Goal: Transaction & Acquisition: Purchase product/service

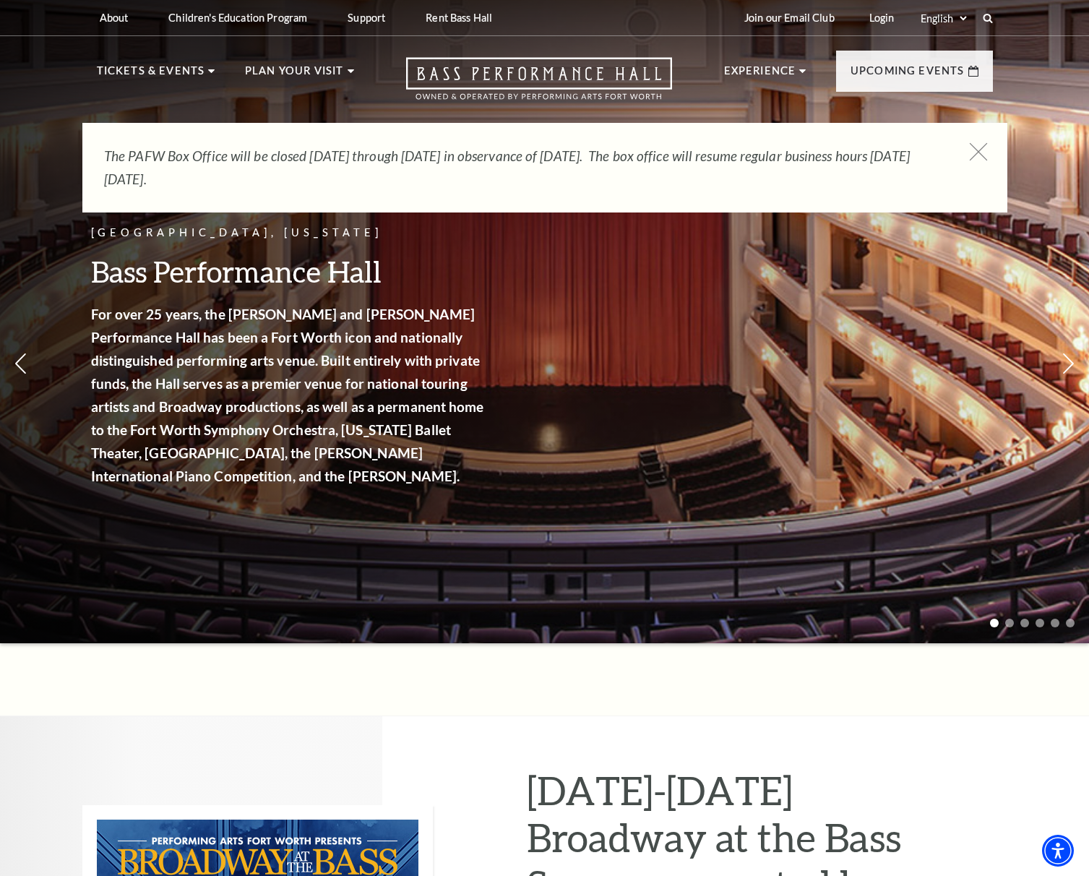
click at [978, 150] on icon at bounding box center [978, 152] width 18 height 18
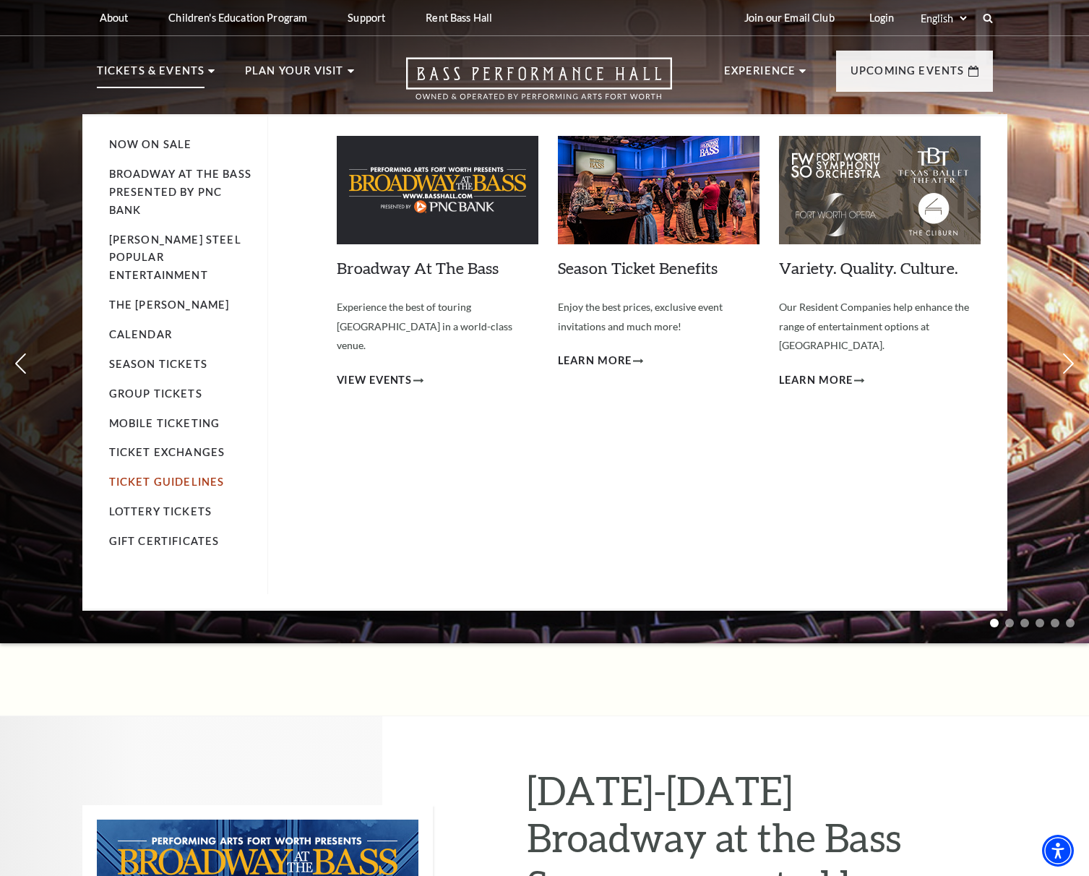
click at [199, 475] on link "Ticket Guidelines" at bounding box center [167, 481] width 116 height 12
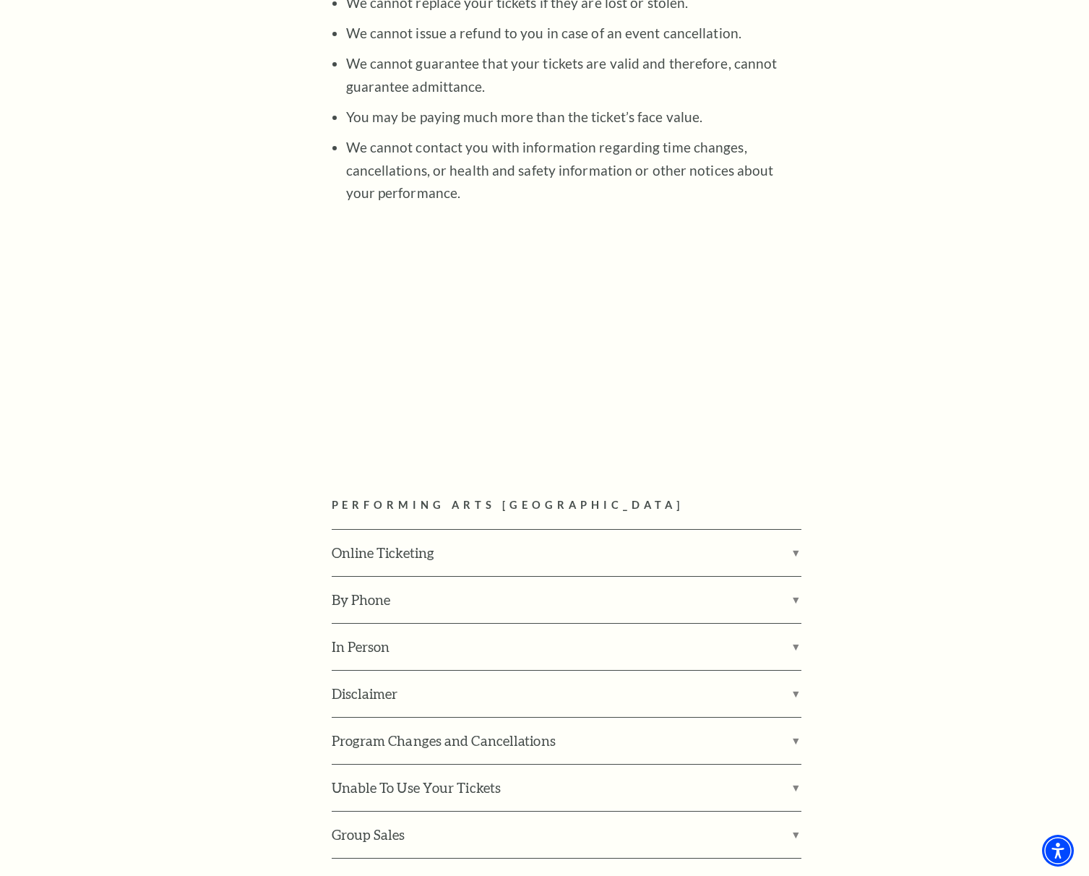
scroll to position [1806, 0]
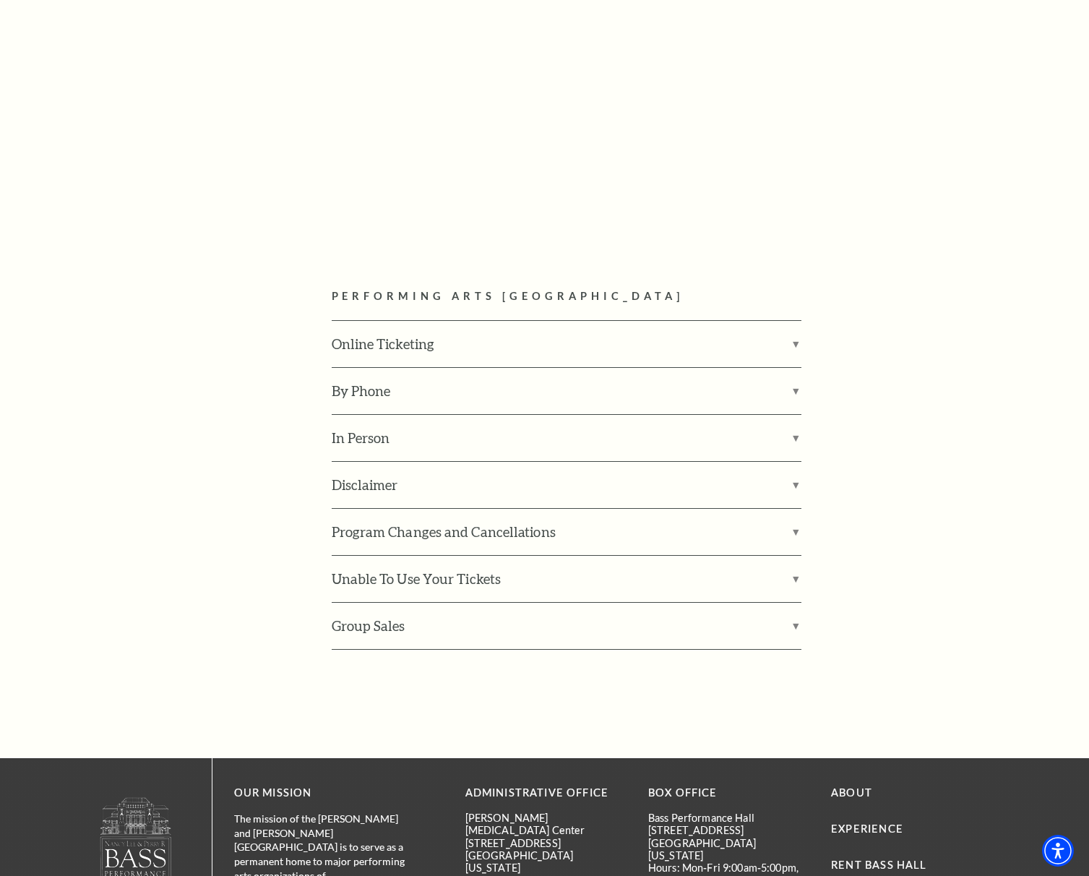
click at [662, 556] on label "Unable To Use Your Tickets" at bounding box center [567, 579] width 470 height 46
click at [0, 0] on input "Unable To Use Your Tickets" at bounding box center [0, 0] width 0 height 0
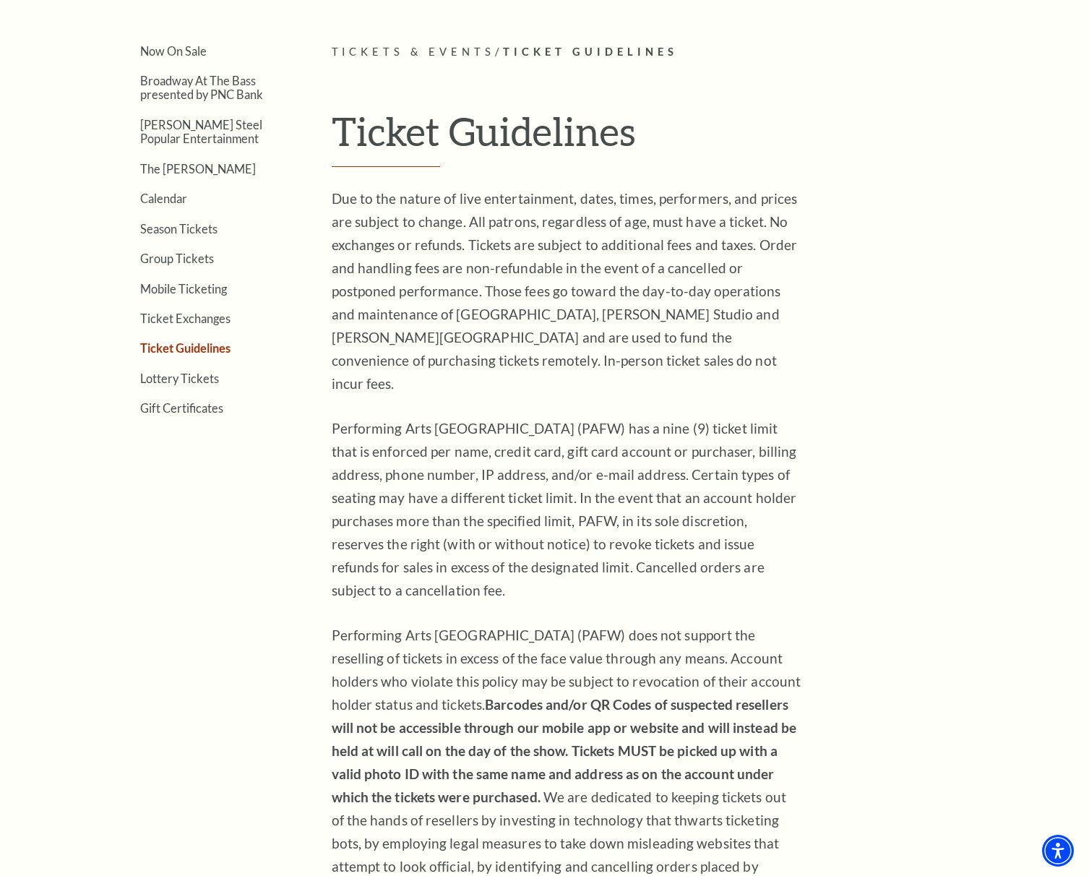
scroll to position [0, 0]
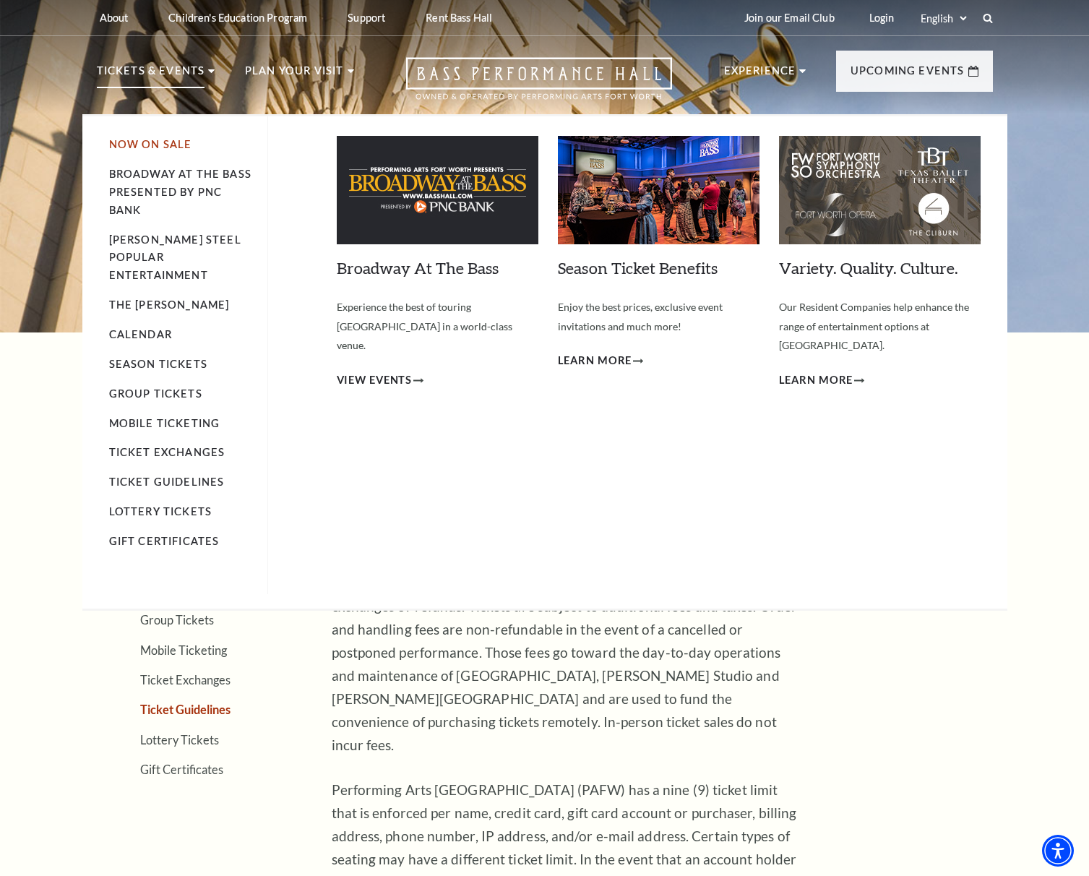
click at [163, 141] on link "Now On Sale" at bounding box center [150, 144] width 83 height 12
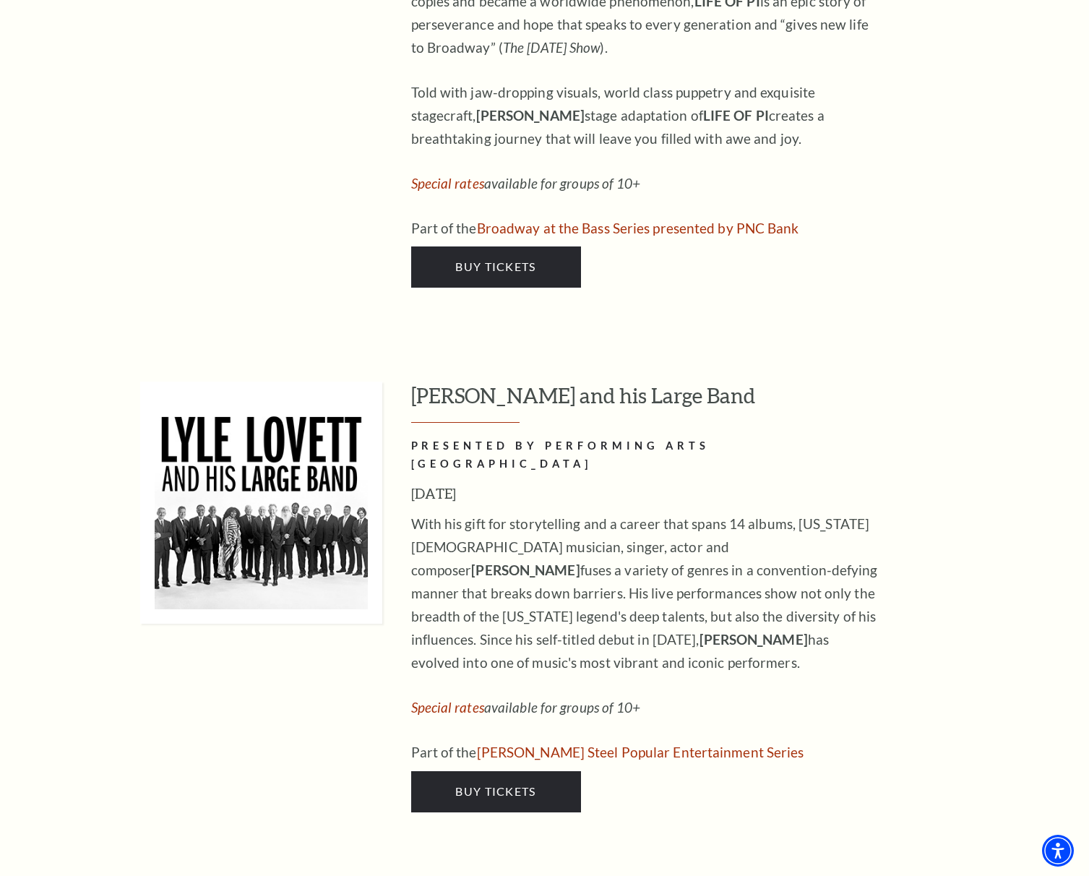
scroll to position [2239, 0]
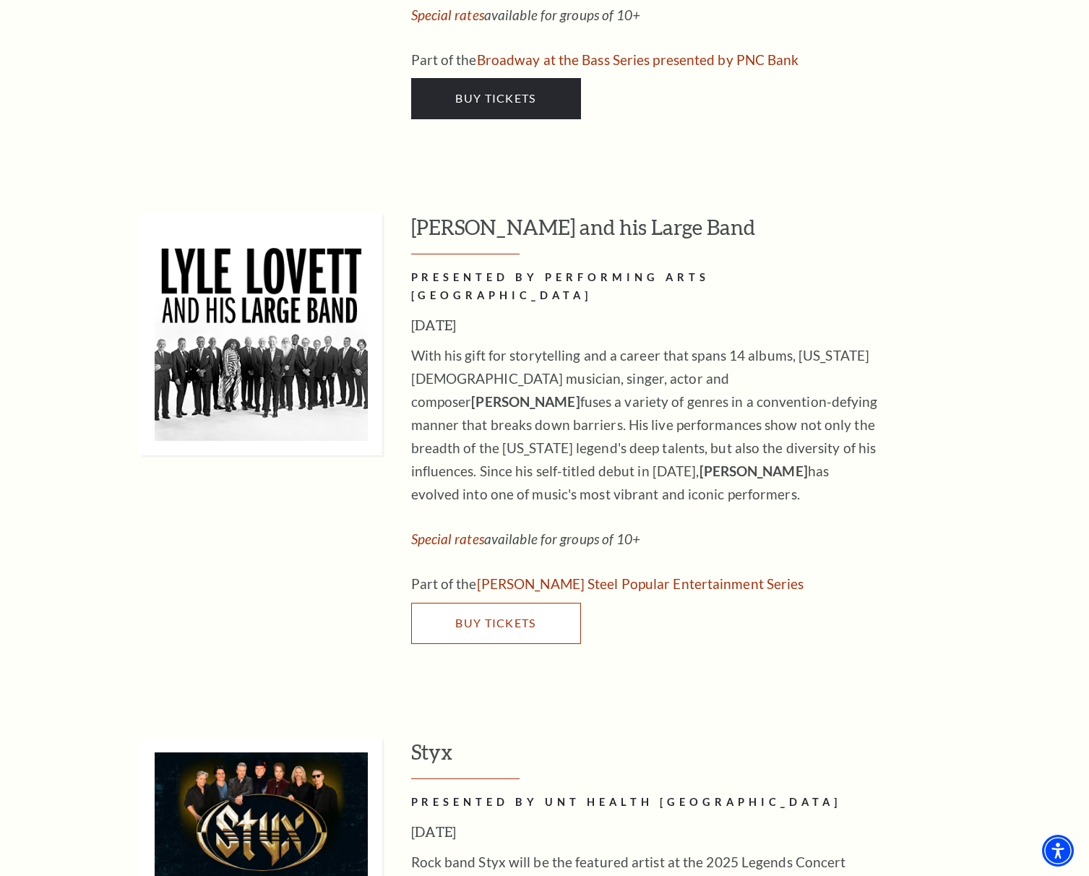
click at [498, 615] on span "Buy Tickets" at bounding box center [495, 622] width 80 height 14
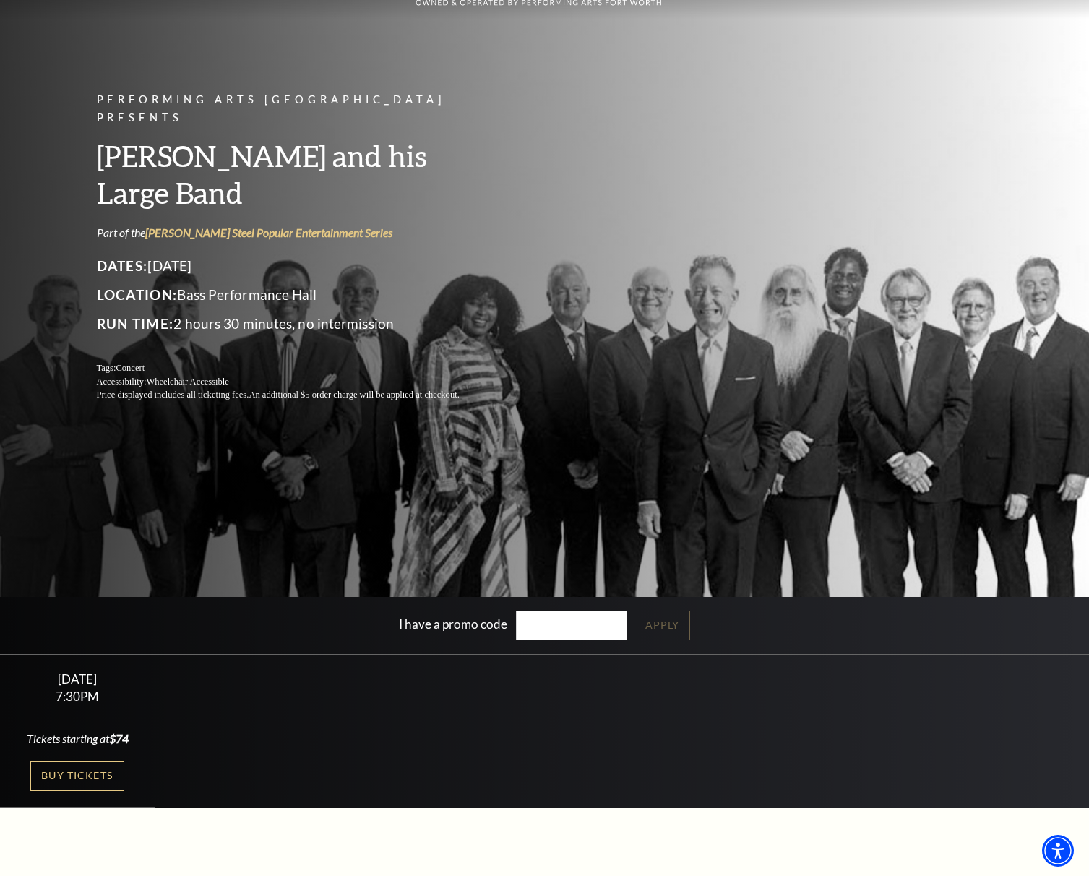
scroll to position [289, 0]
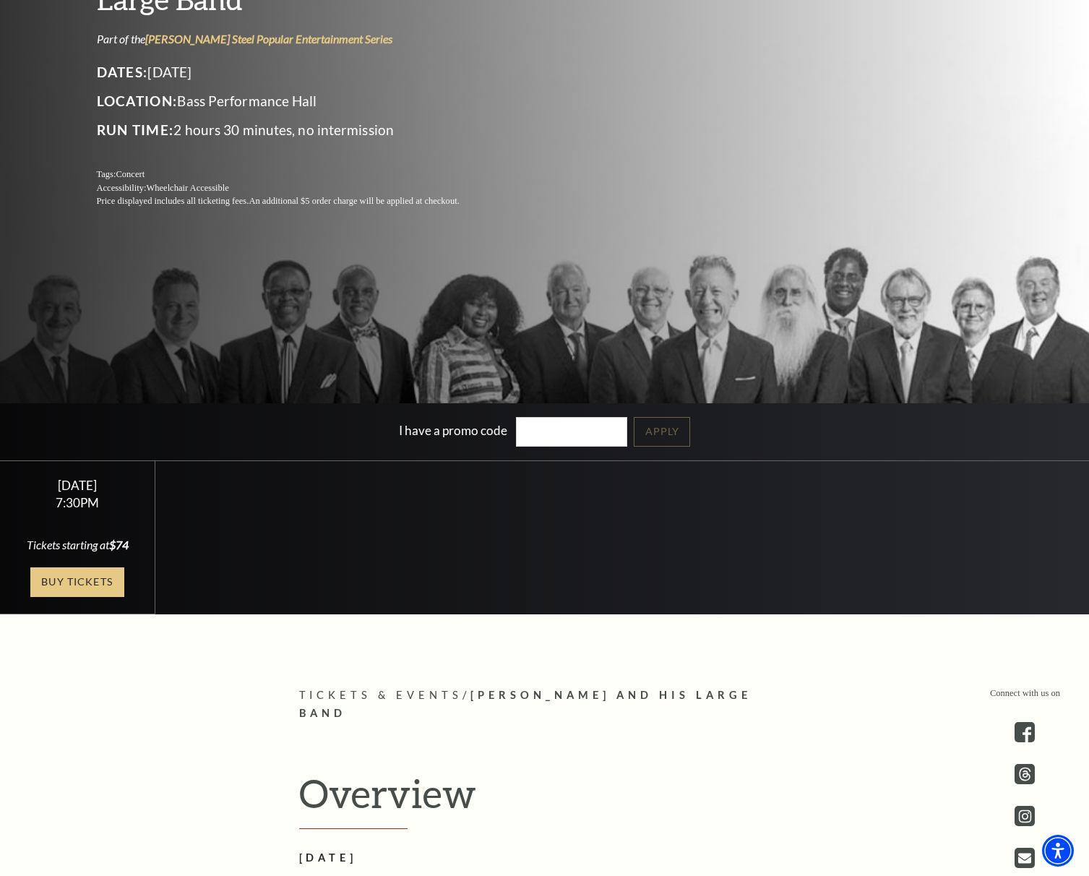
click at [97, 572] on link "Buy Tickets" at bounding box center [77, 582] width 94 height 30
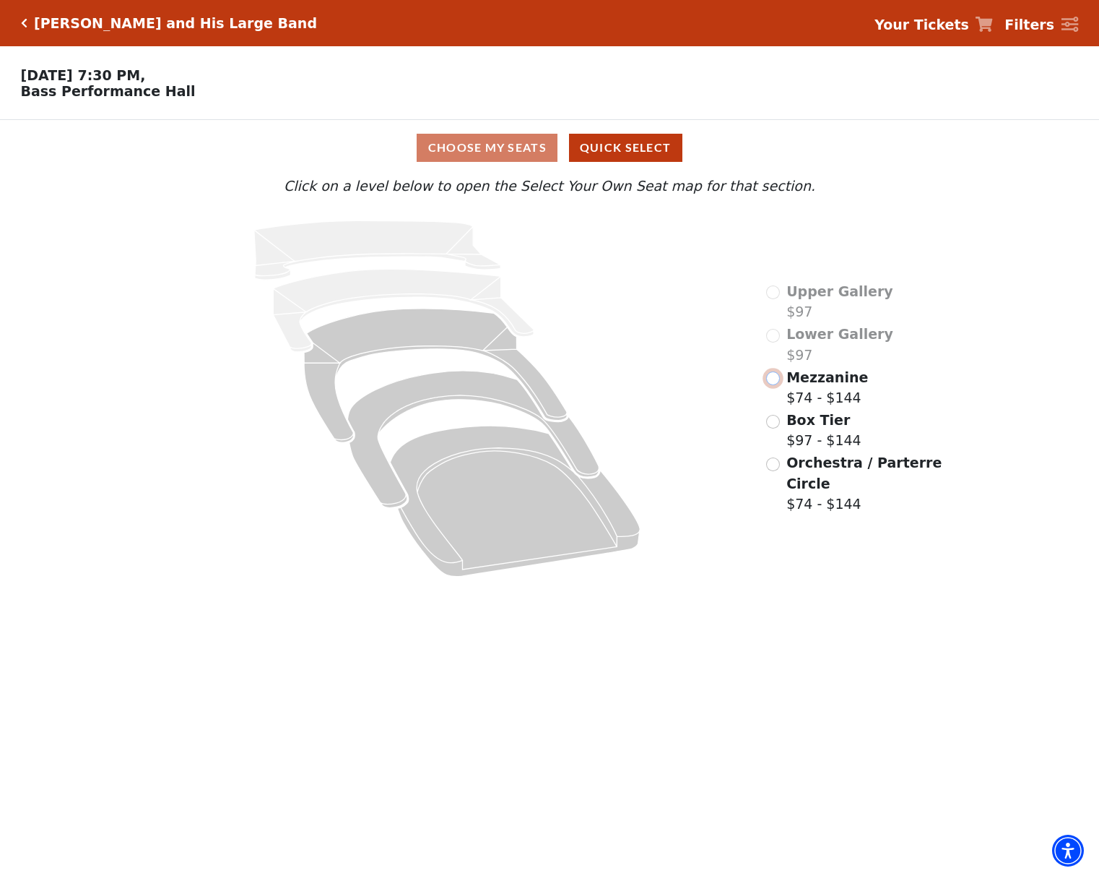
click at [774, 385] on input "Mezzanine$74 - $144\a" at bounding box center [773, 378] width 14 height 14
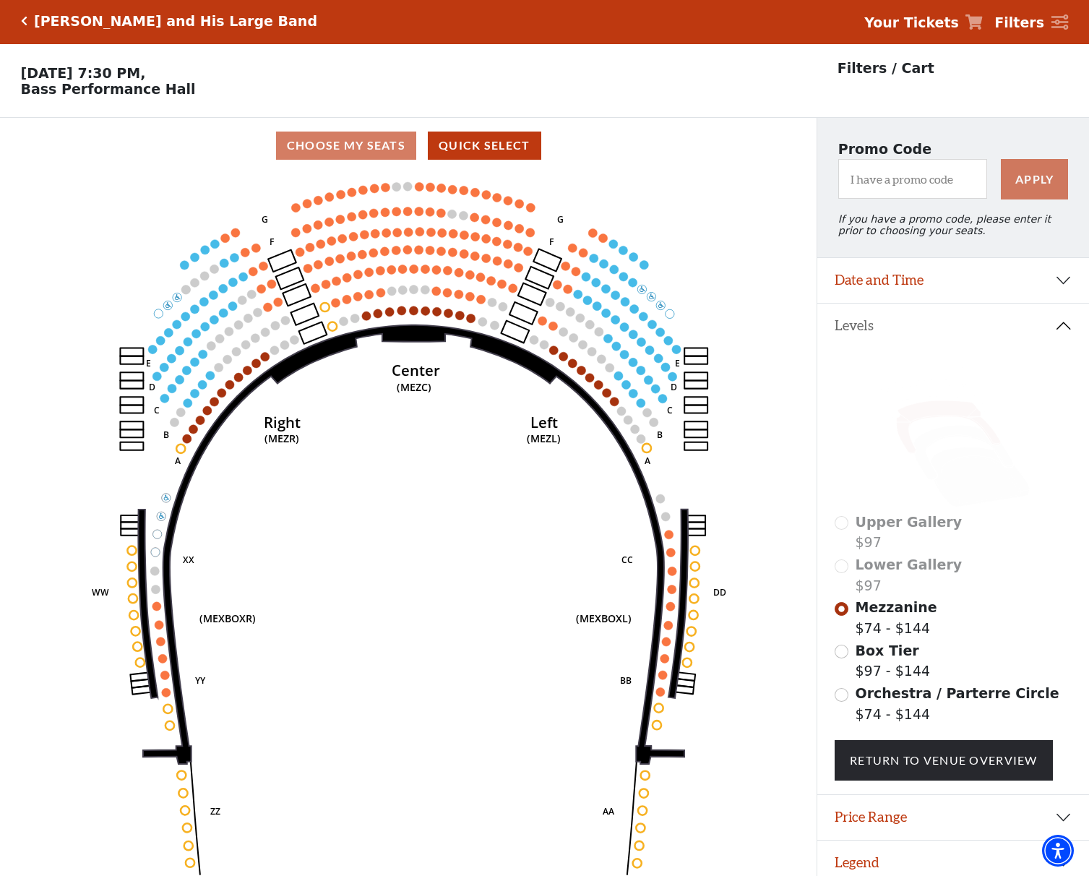
scroll to position [35, 0]
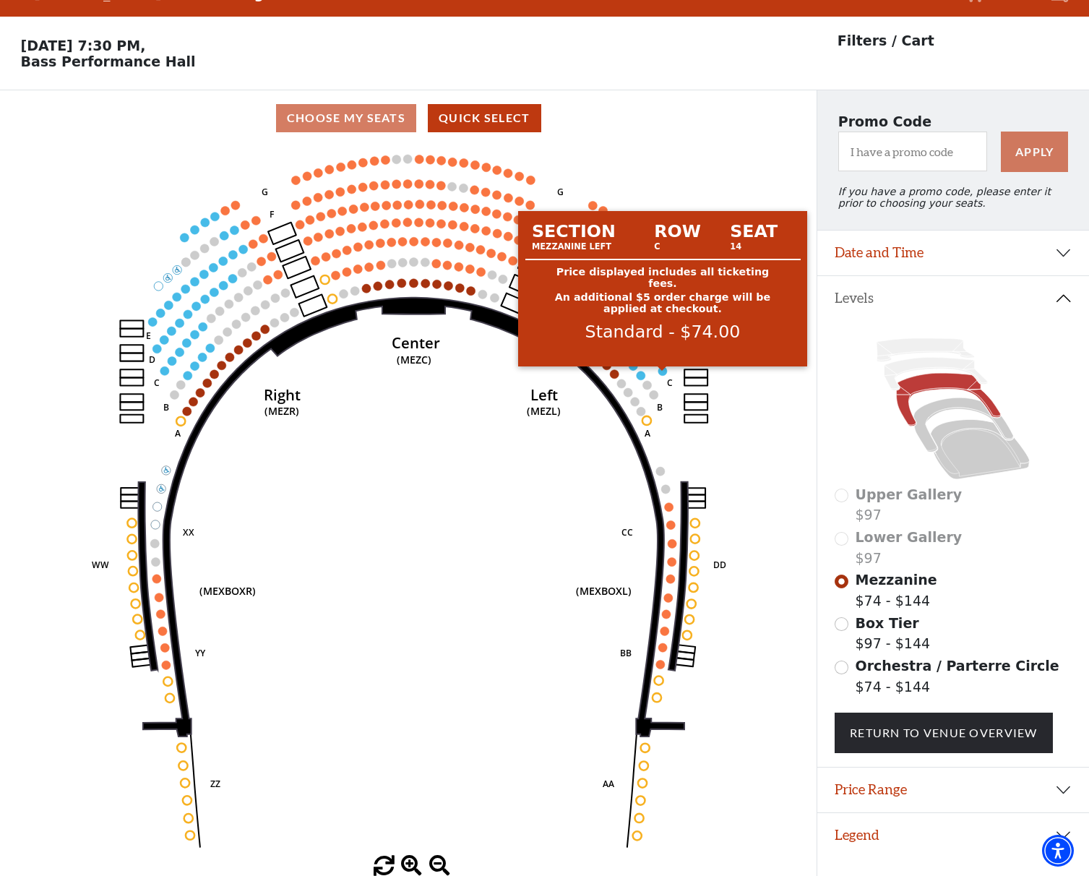
click at [661, 372] on circle at bounding box center [661, 370] width 9 height 9
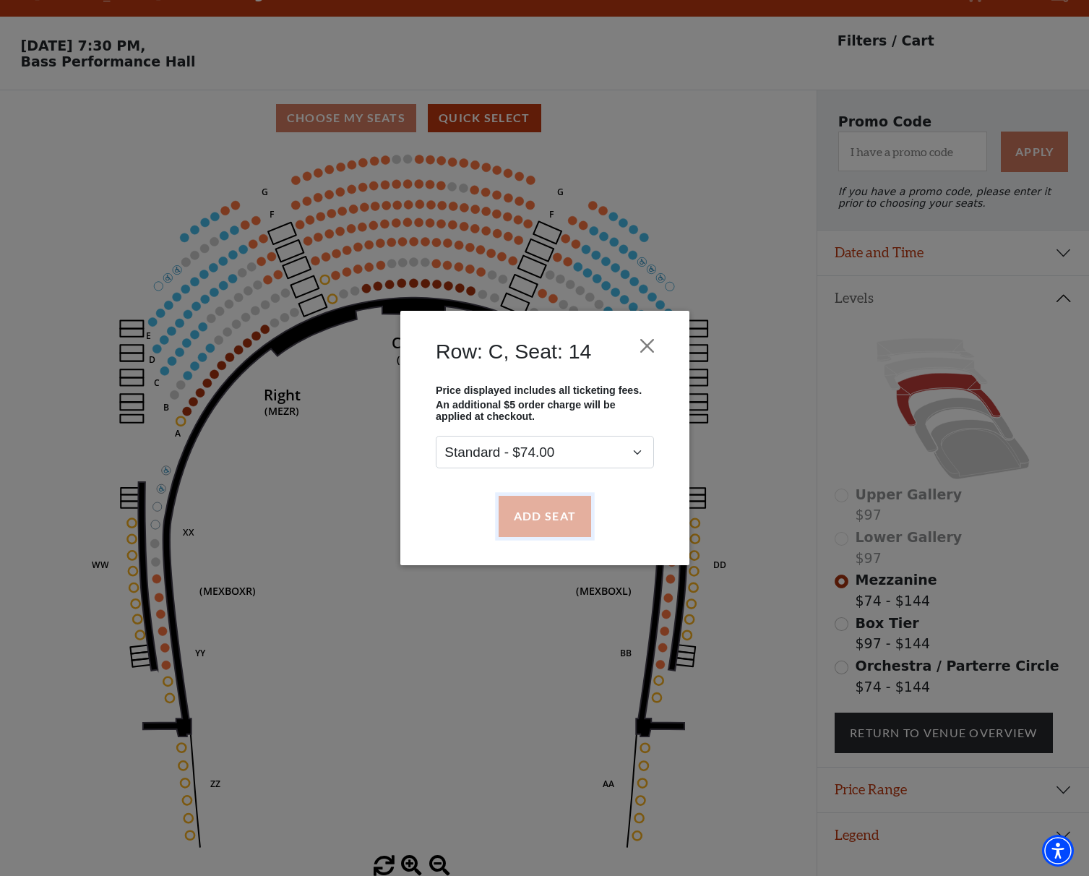
click at [553, 517] on button "Add Seat" at bounding box center [544, 516] width 92 height 40
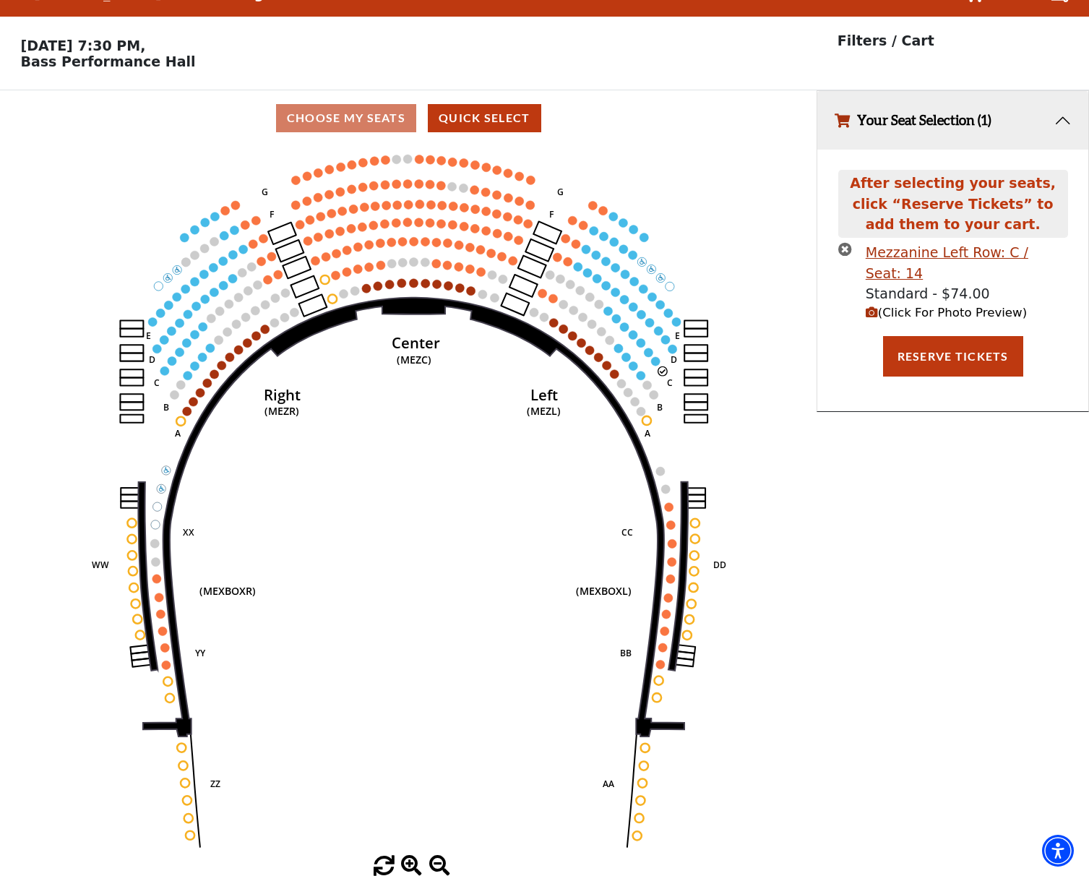
scroll to position [0, 0]
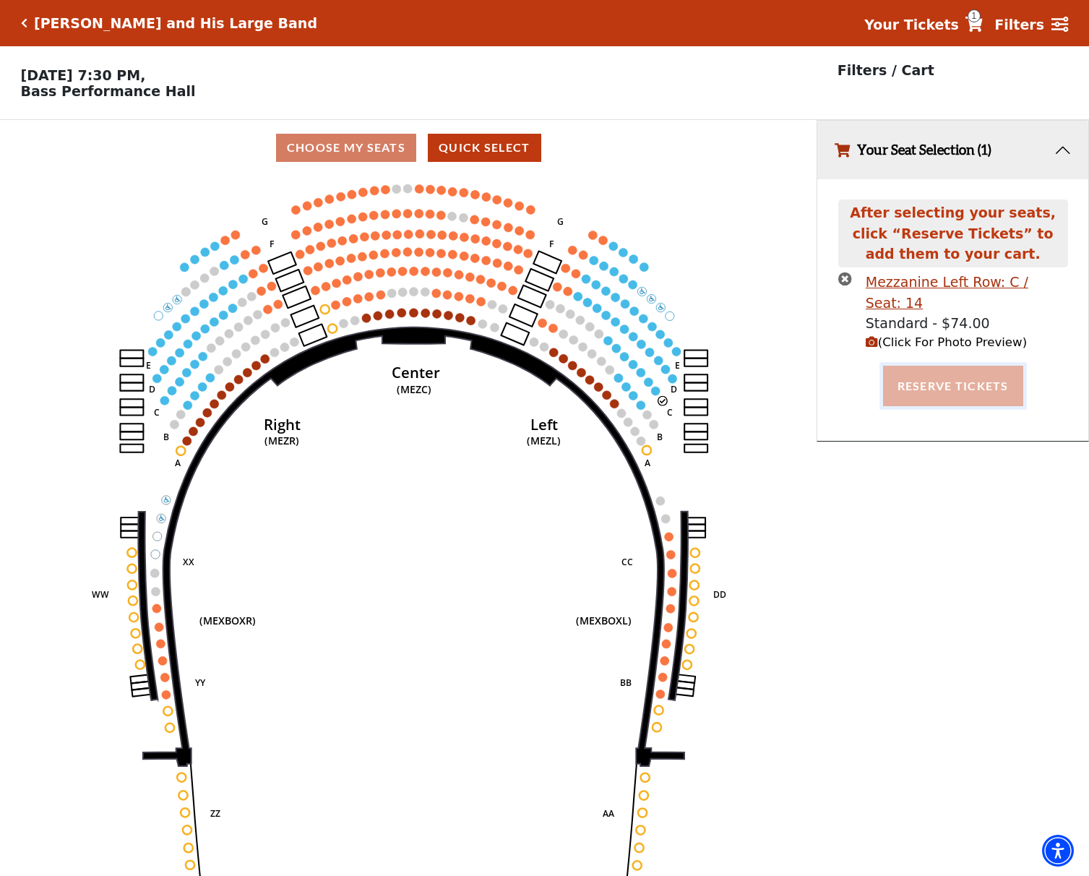
click at [973, 378] on button "Reserve Tickets" at bounding box center [953, 386] width 140 height 40
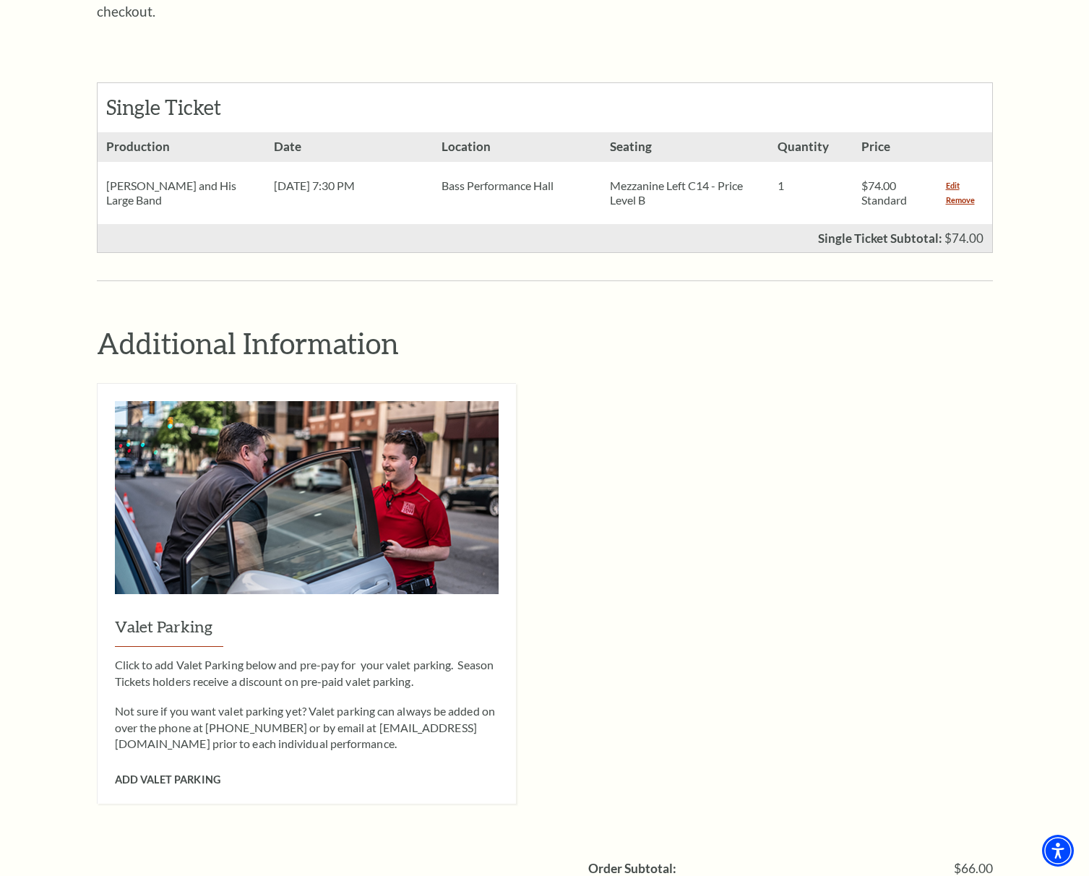
scroll to position [939, 0]
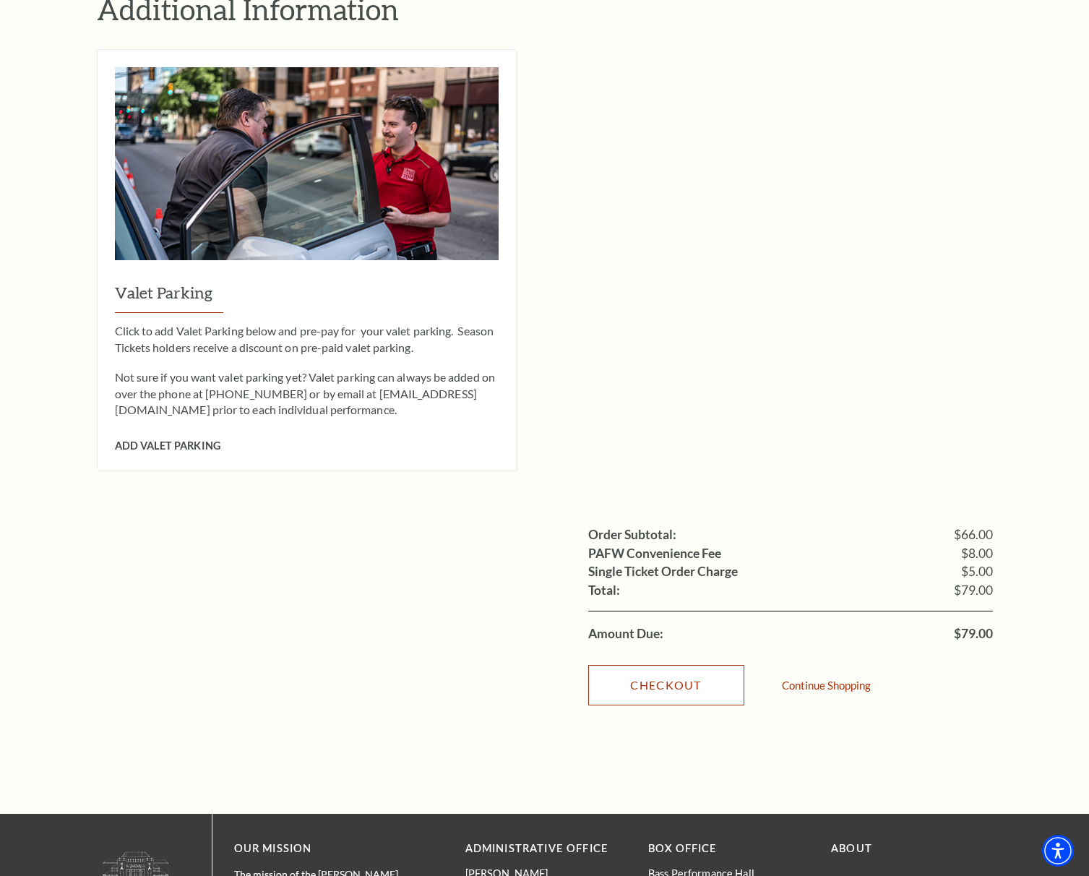
click at [680, 665] on link "Checkout" at bounding box center [666, 685] width 156 height 40
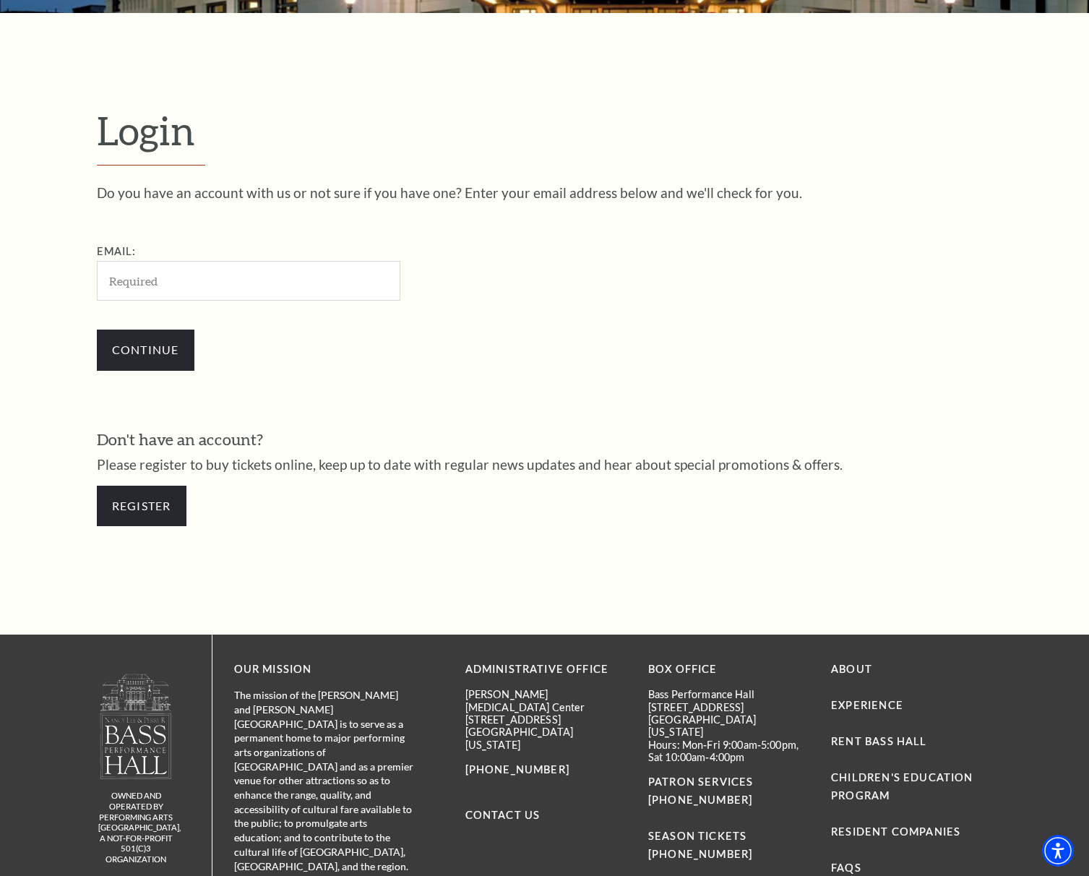
scroll to position [209, 0]
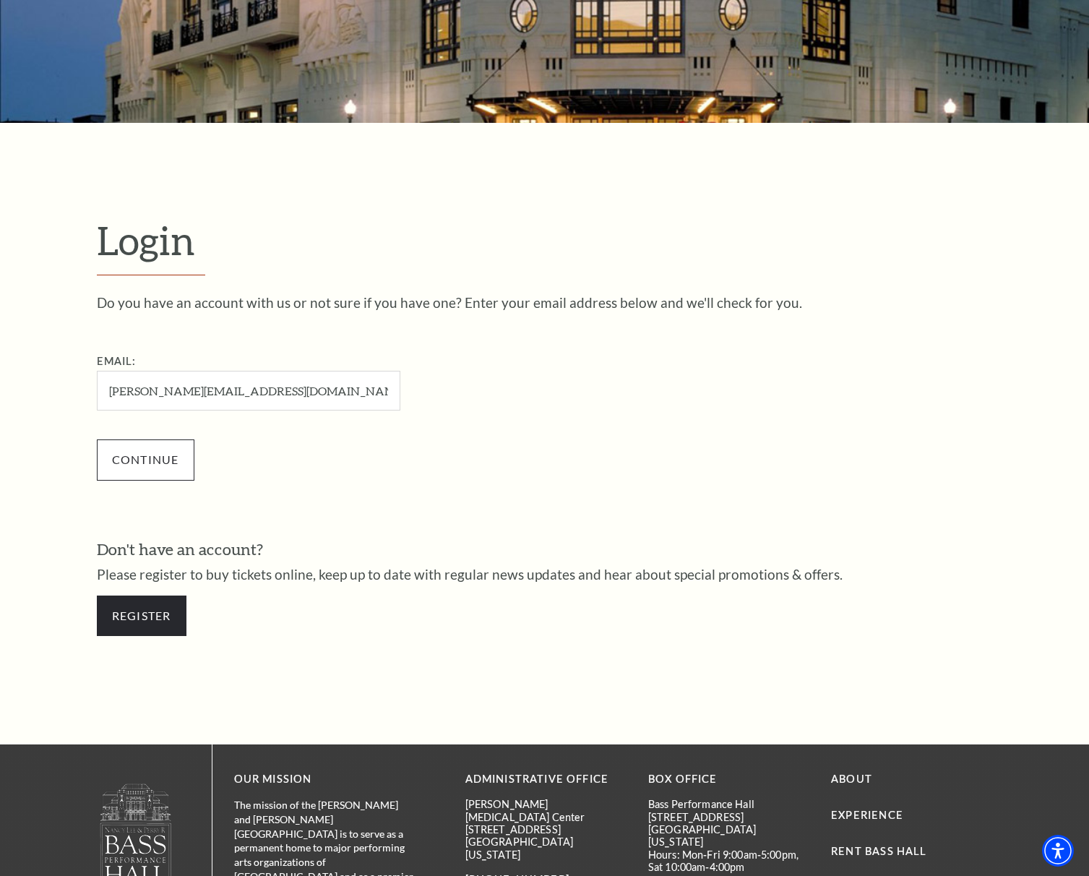
type input "[PERSON_NAME][EMAIL_ADDRESS][DOMAIN_NAME]"
click at [124, 464] on input "Continue" at bounding box center [146, 459] width 98 height 40
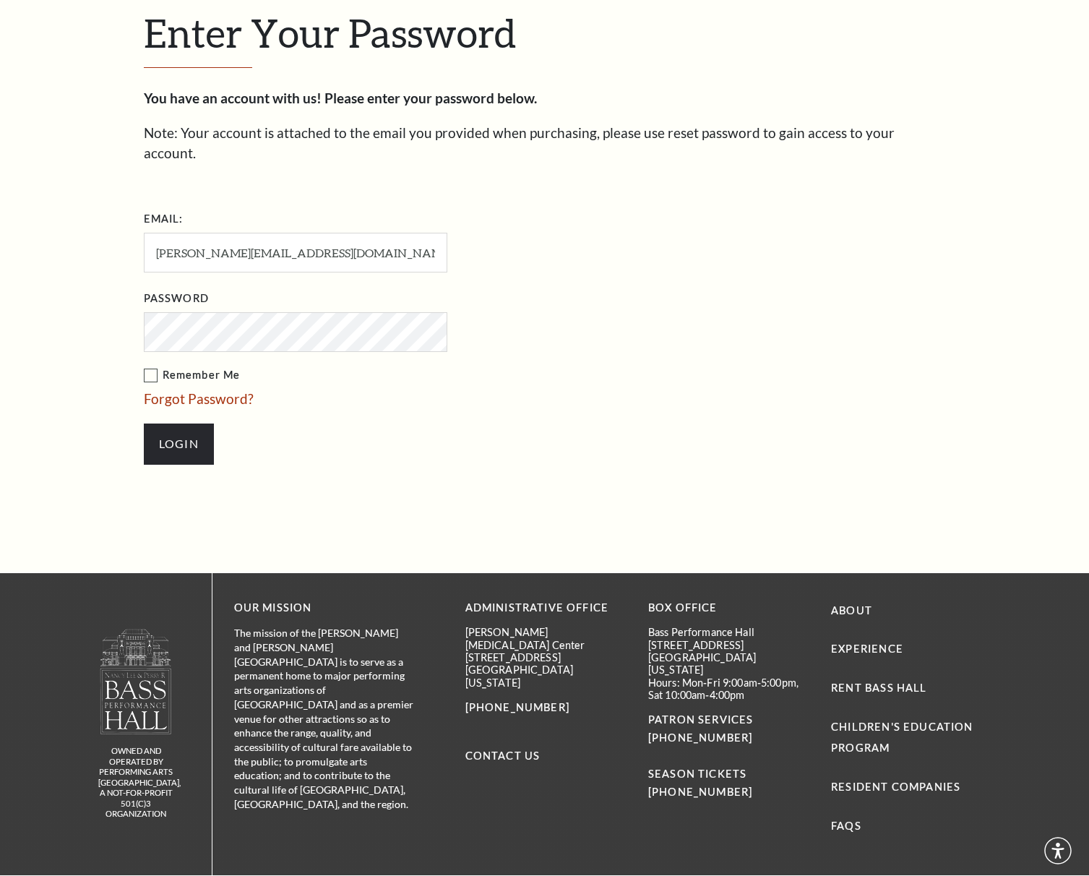
scroll to position [440, 0]
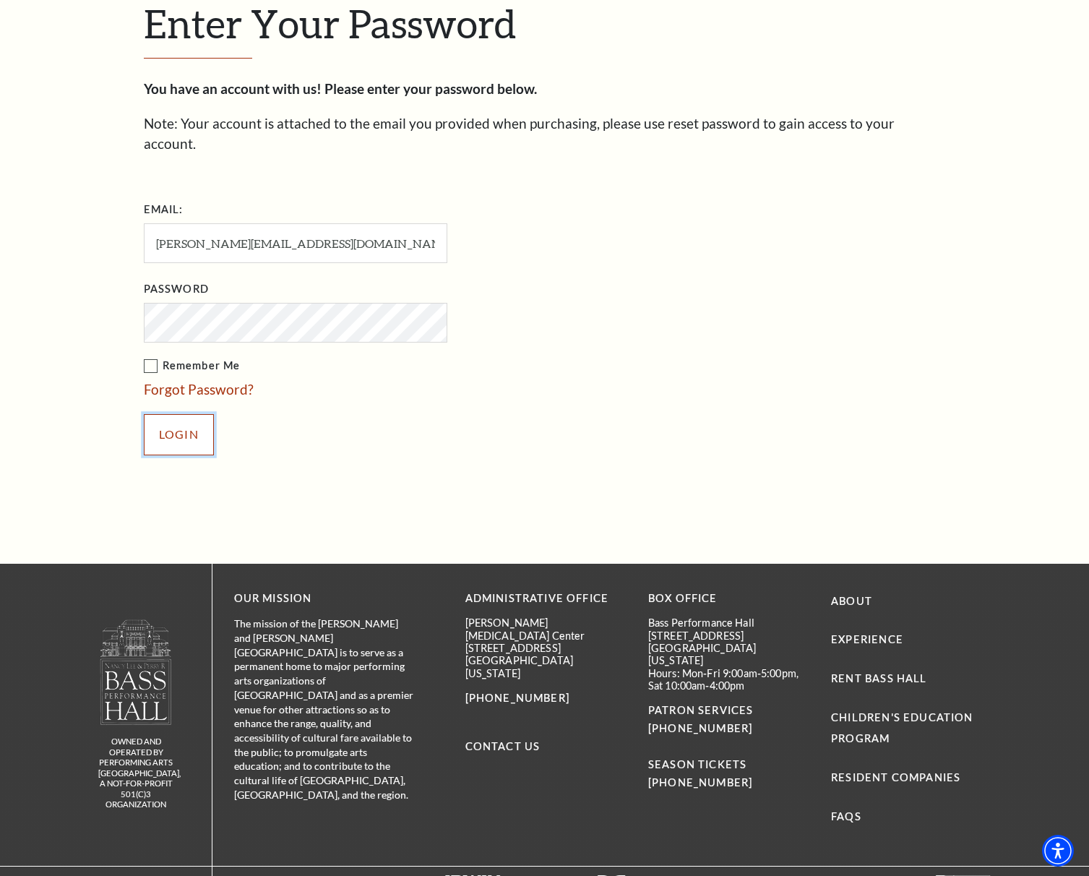
click at [194, 418] on input "Login" at bounding box center [179, 434] width 70 height 40
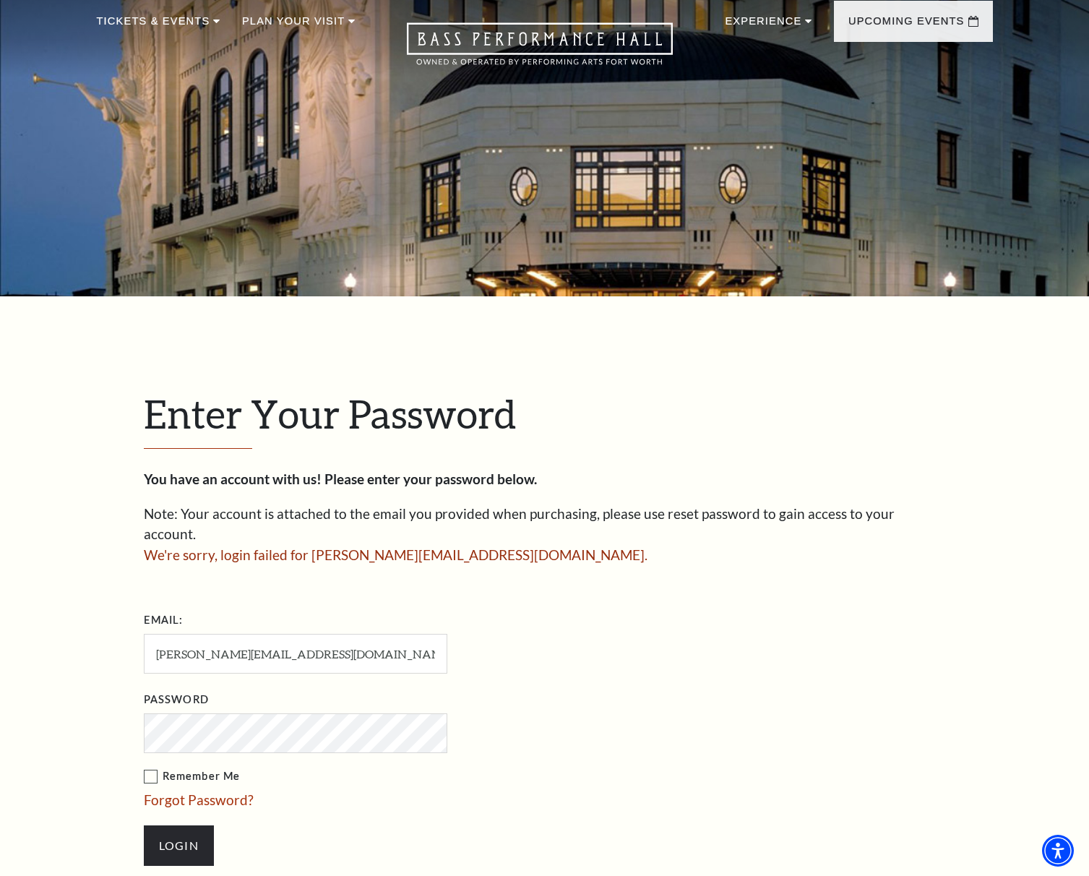
scroll to position [72, 0]
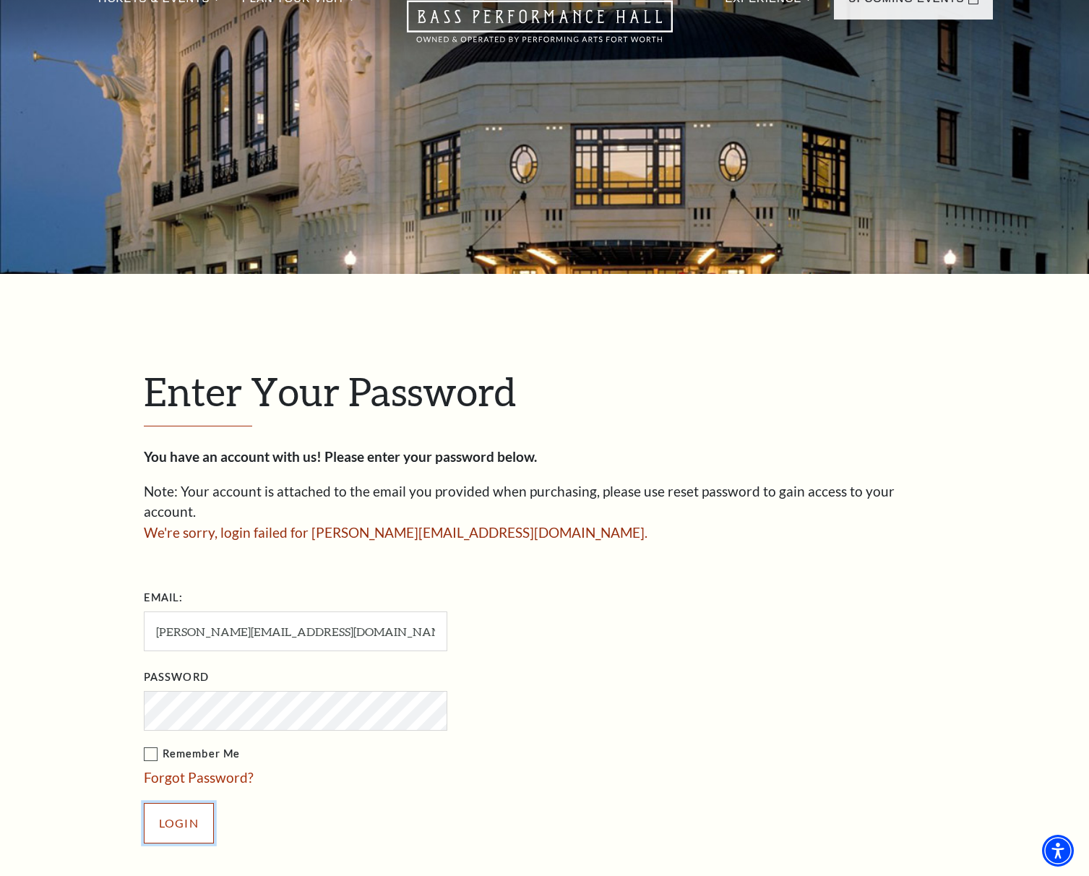
click at [188, 803] on input "Login" at bounding box center [179, 823] width 70 height 40
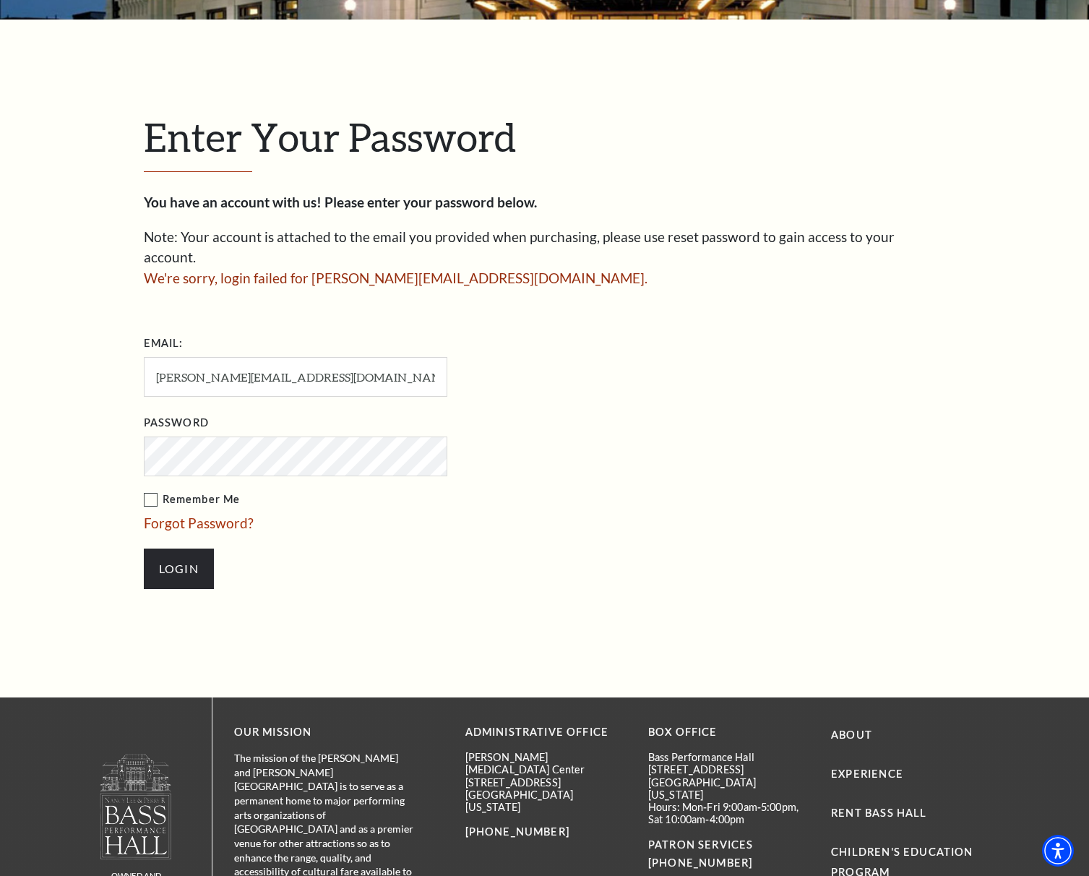
scroll to position [361, 0]
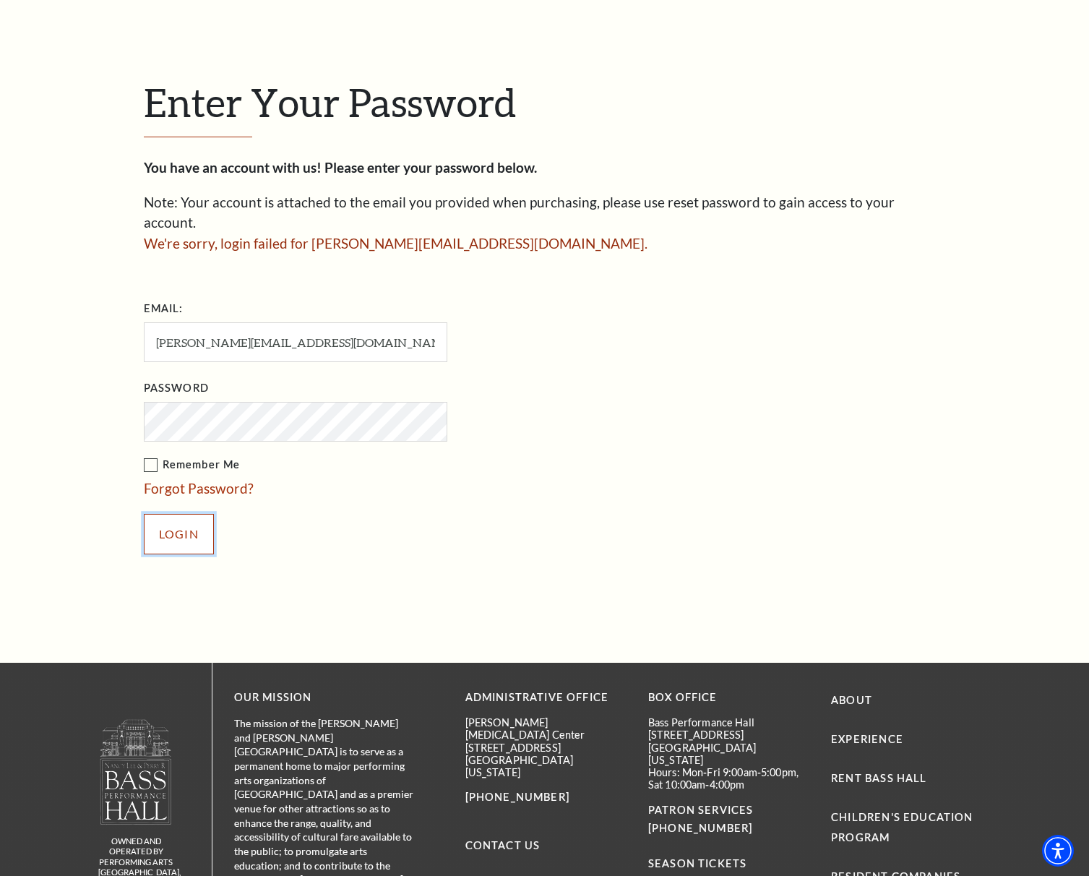
click at [193, 514] on input "Login" at bounding box center [179, 534] width 70 height 40
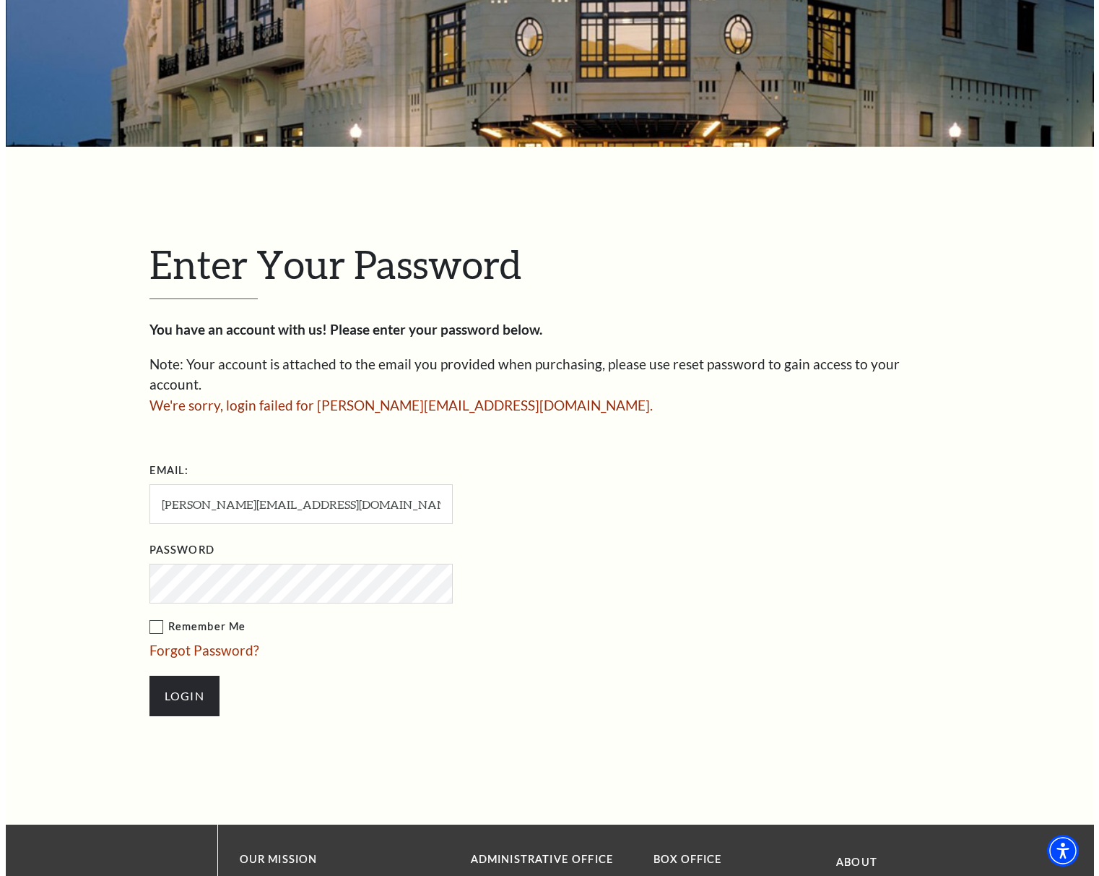
scroll to position [217, 0]
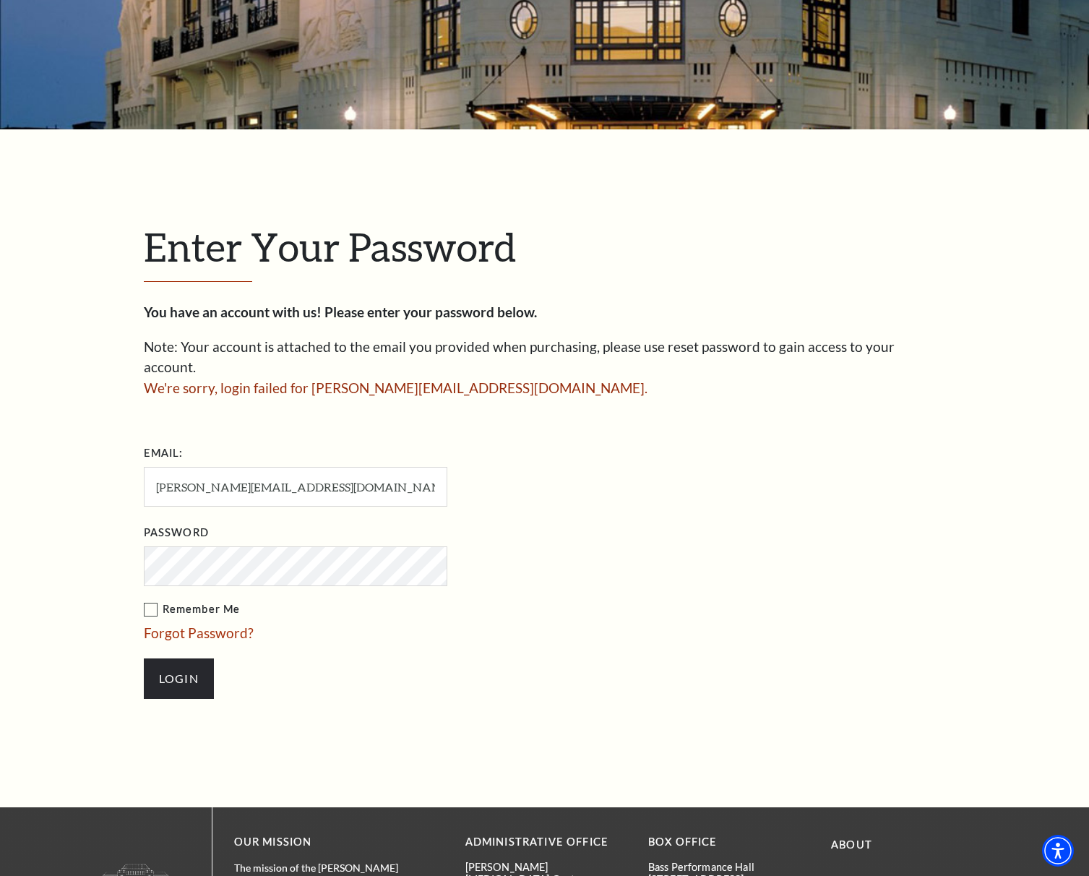
click at [164, 624] on link "Forgot Password?" at bounding box center [199, 632] width 110 height 17
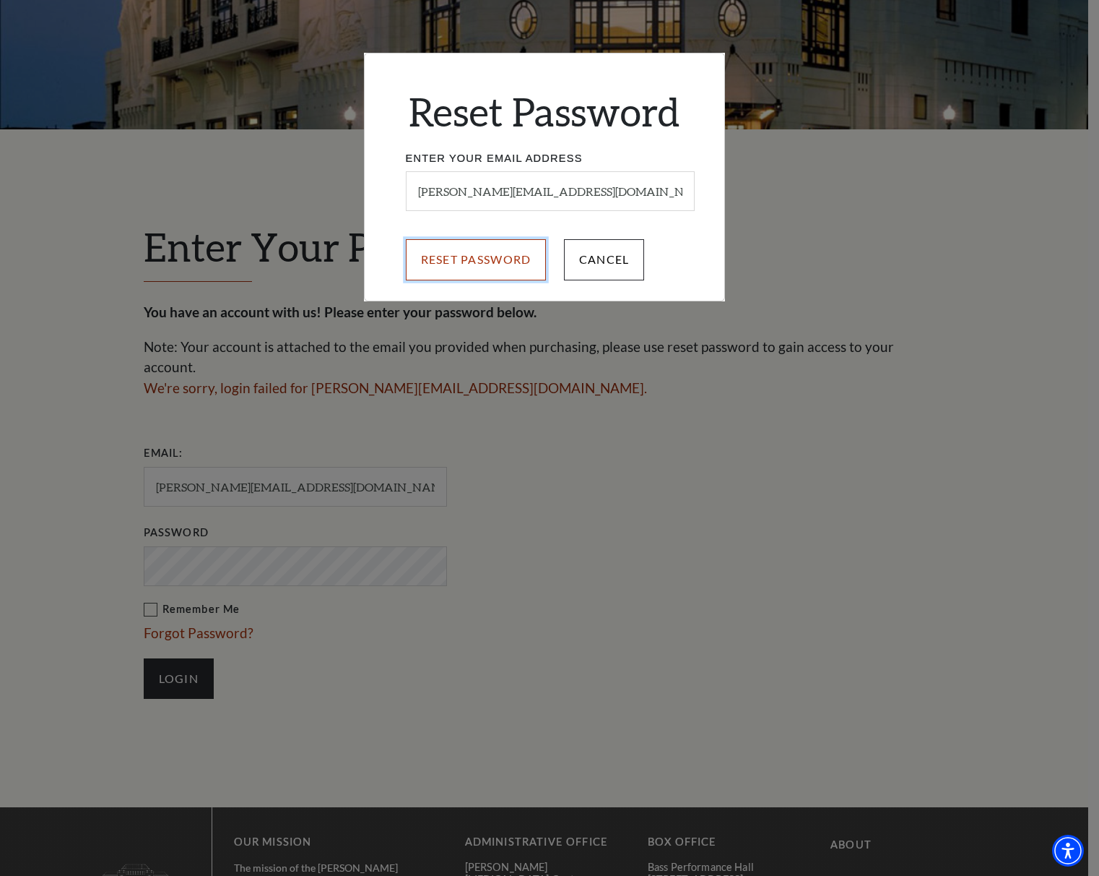
click at [481, 258] on input "Reset Password" at bounding box center [476, 259] width 141 height 40
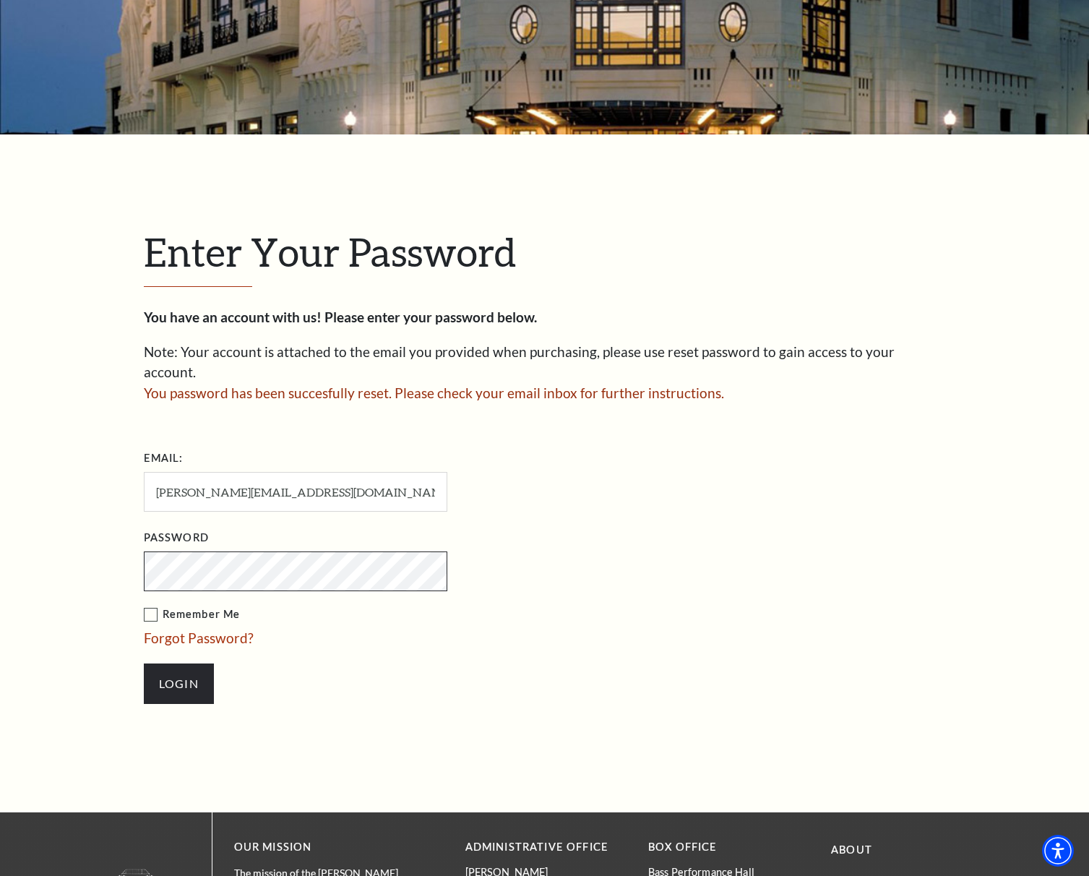
scroll to position [217, 0]
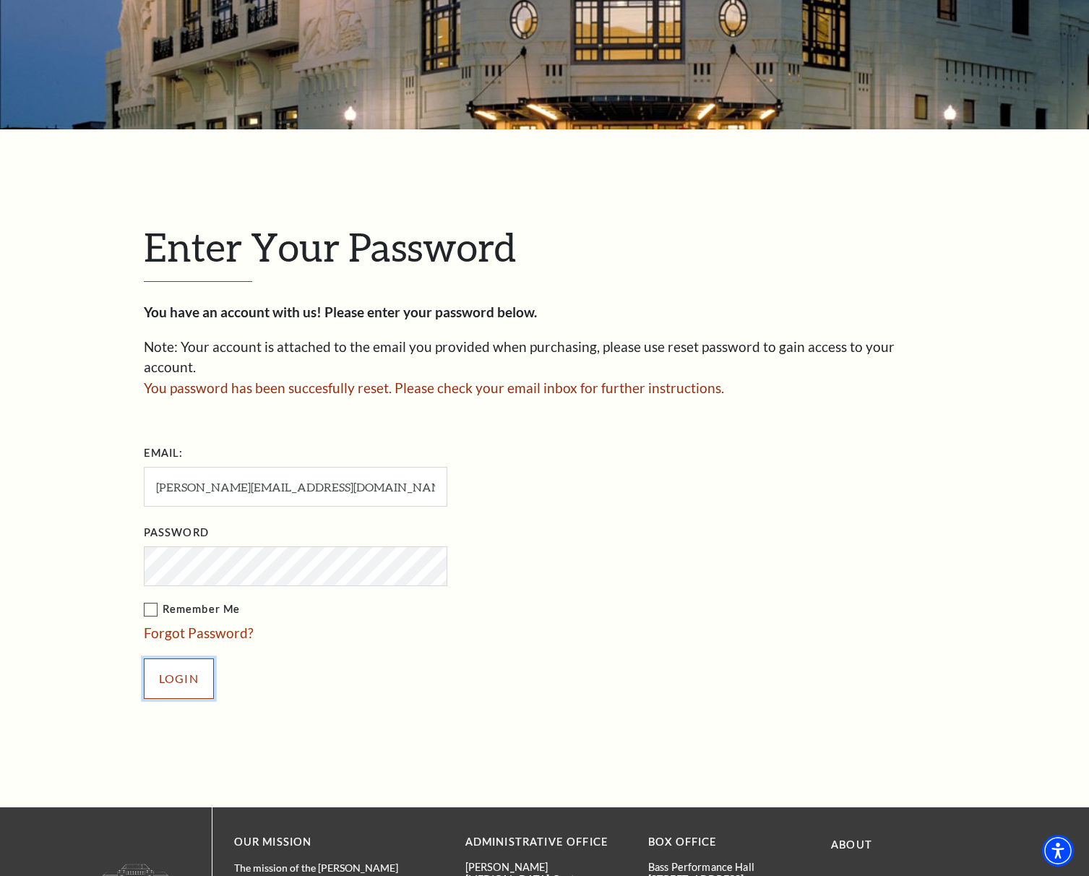
click at [194, 658] on input "Login" at bounding box center [179, 678] width 70 height 40
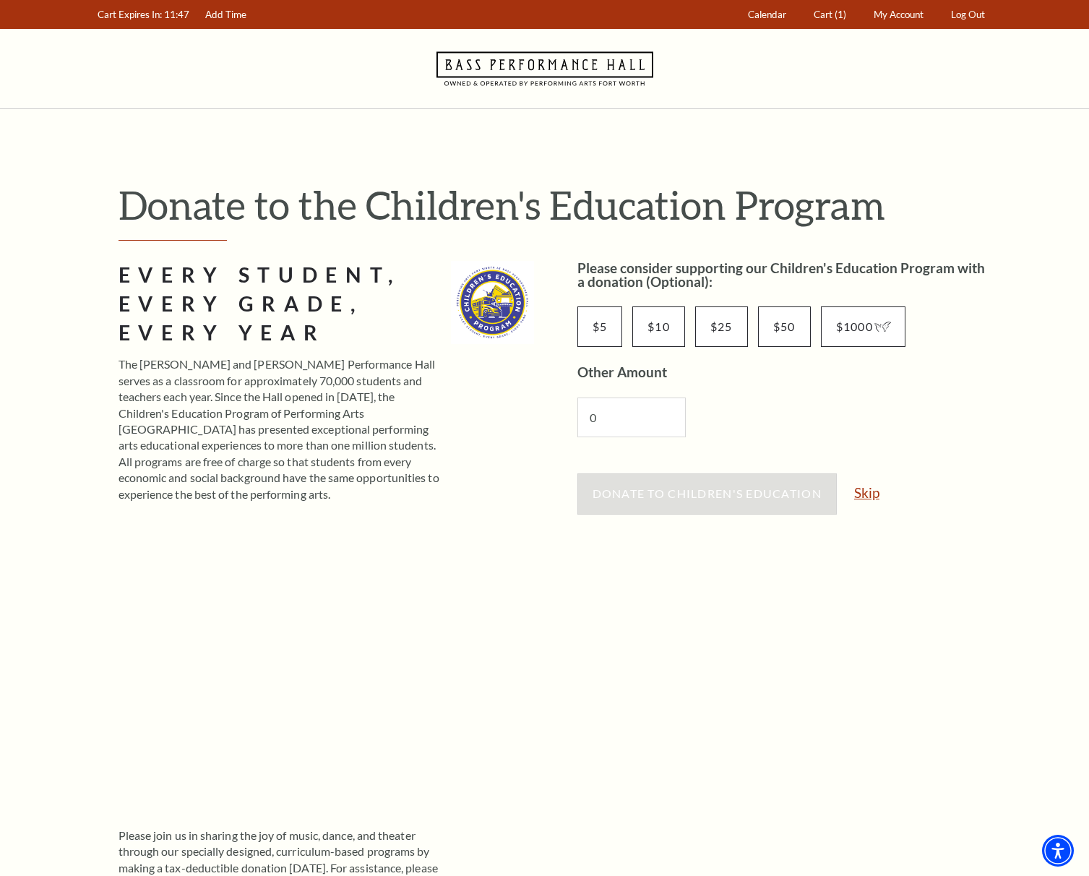
click at [865, 496] on link "Skip" at bounding box center [866, 492] width 25 height 14
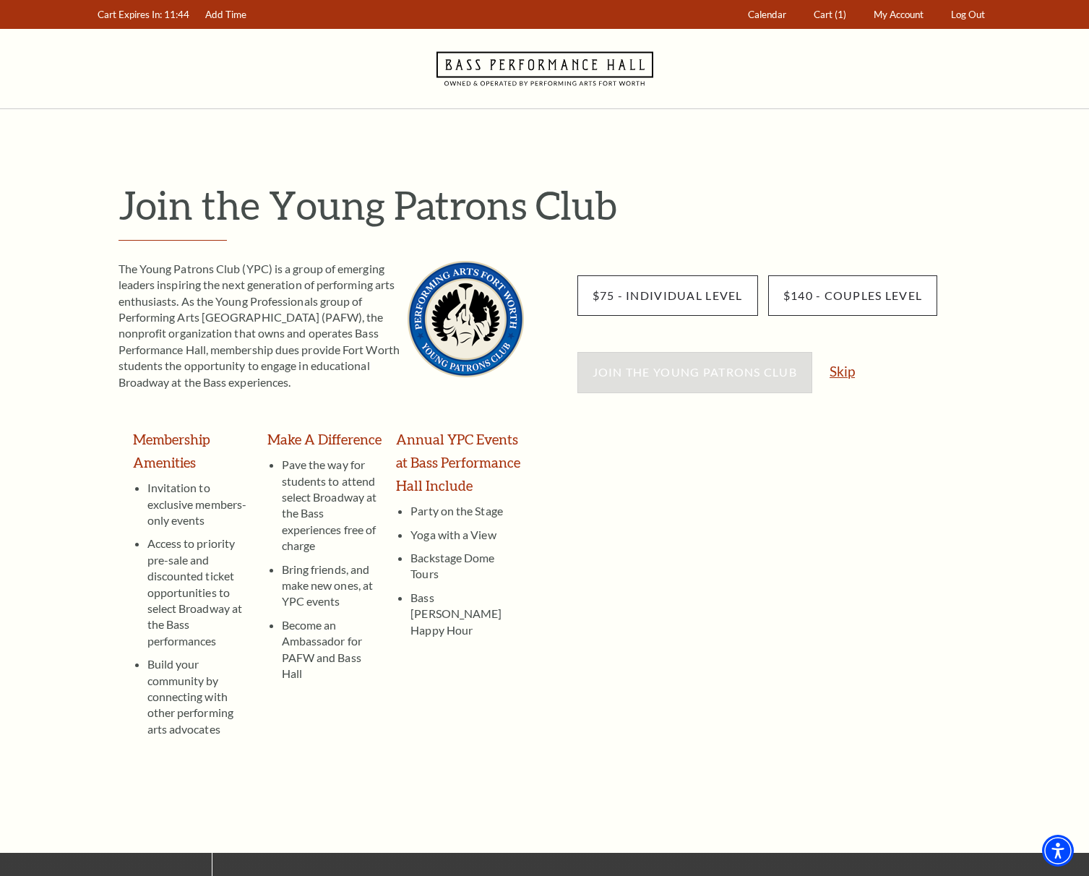
click at [838, 368] on link "Skip" at bounding box center [841, 371] width 25 height 14
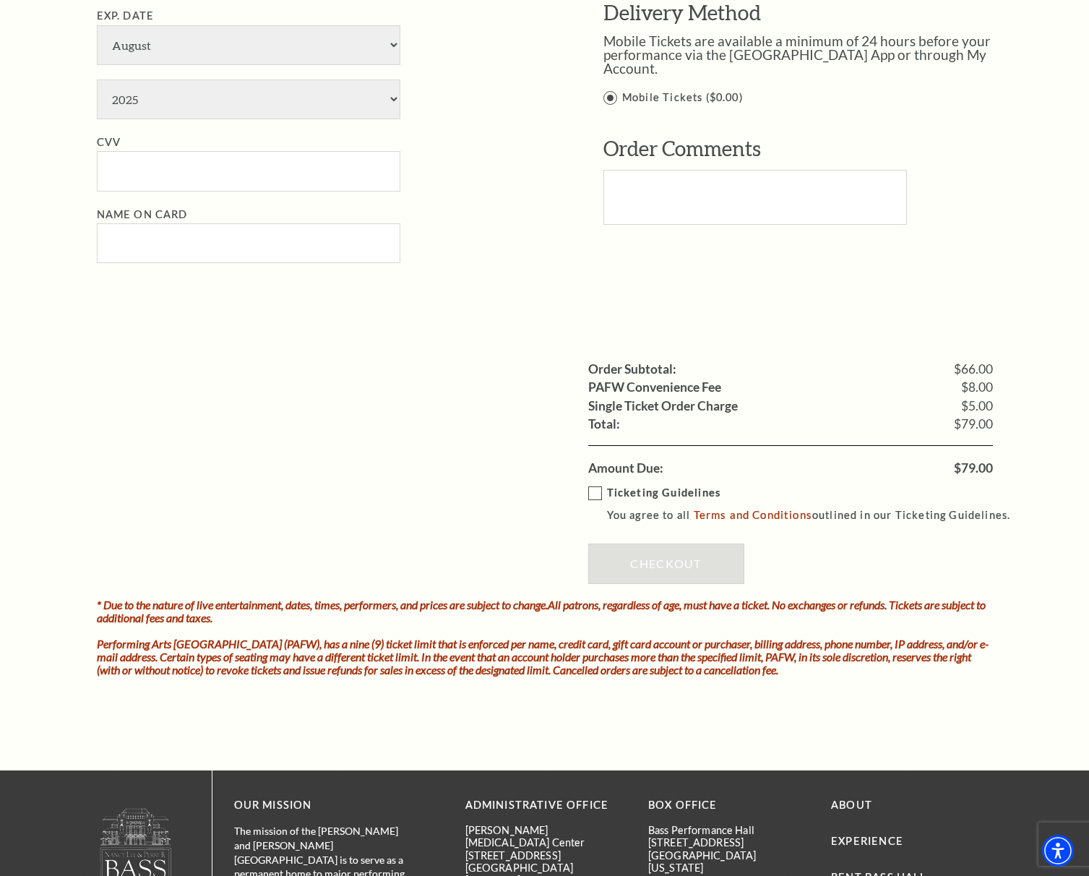
scroll to position [939, 0]
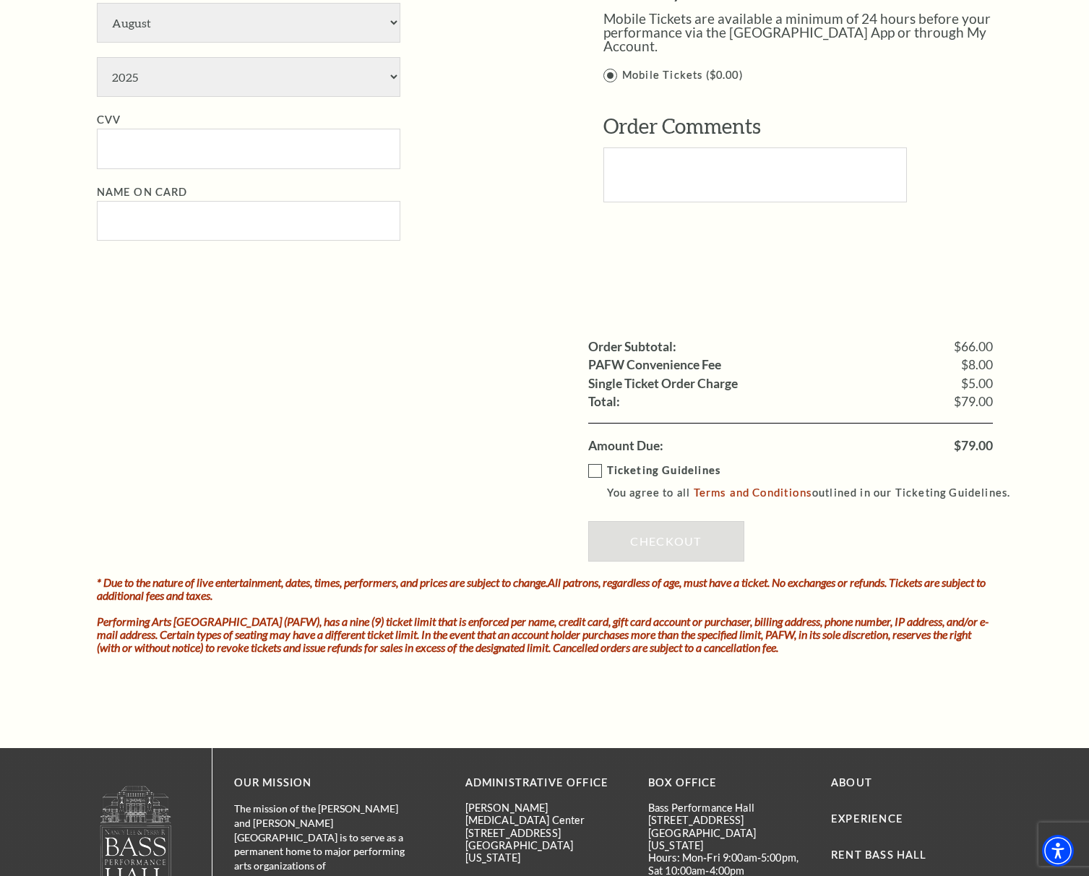
click at [600, 470] on label "Ticketing Guidelines You agree to all Terms and Conditions outlined in our Tick…" at bounding box center [806, 482] width 436 height 40
click at [0, 0] on input "Ticketing Guidelines You agree to all Terms and Conditions outlined in our Tick…" at bounding box center [0, 0] width 0 height 0
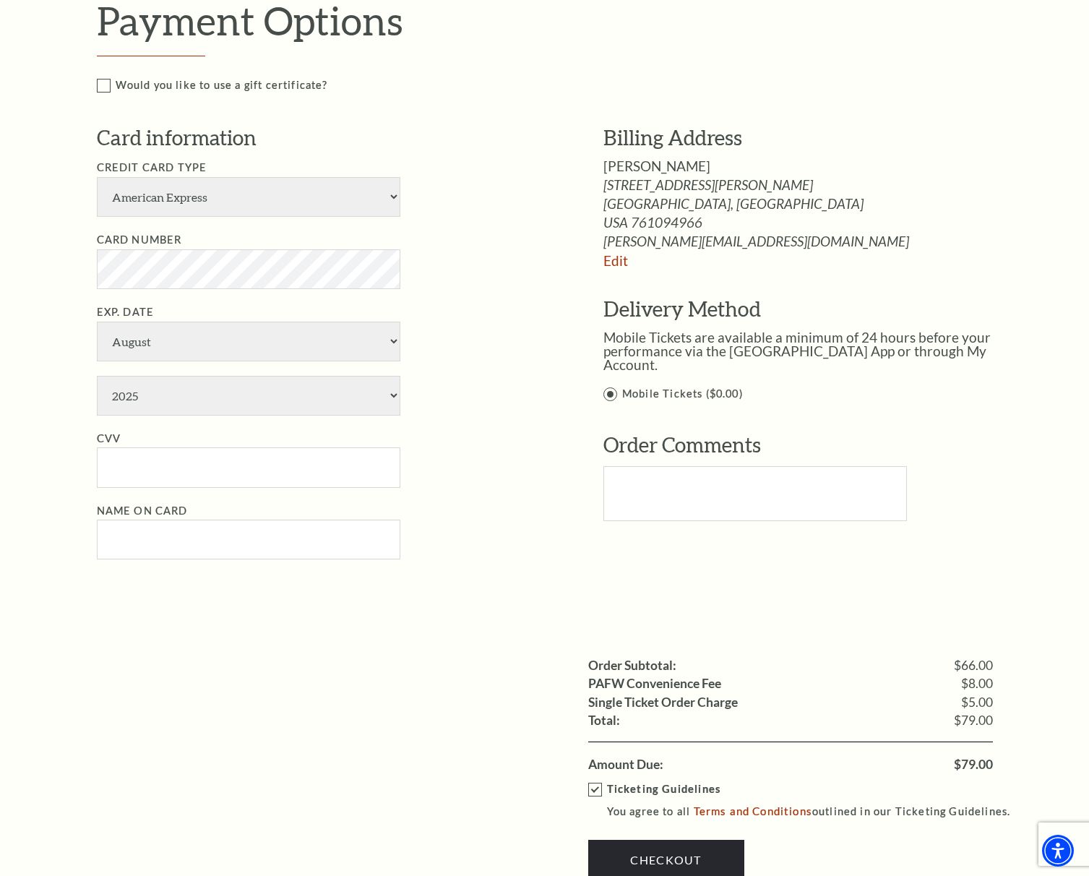
scroll to position [258, 0]
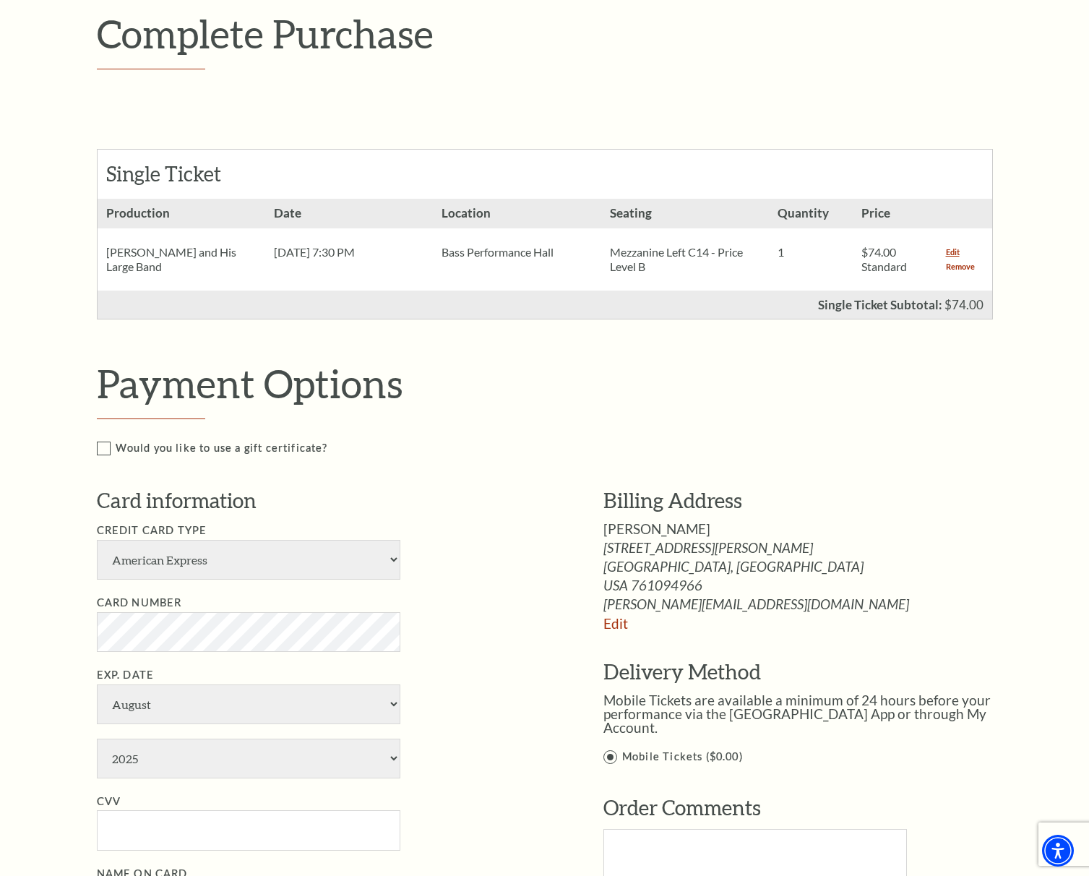
click at [960, 268] on link "Remove" at bounding box center [960, 266] width 29 height 14
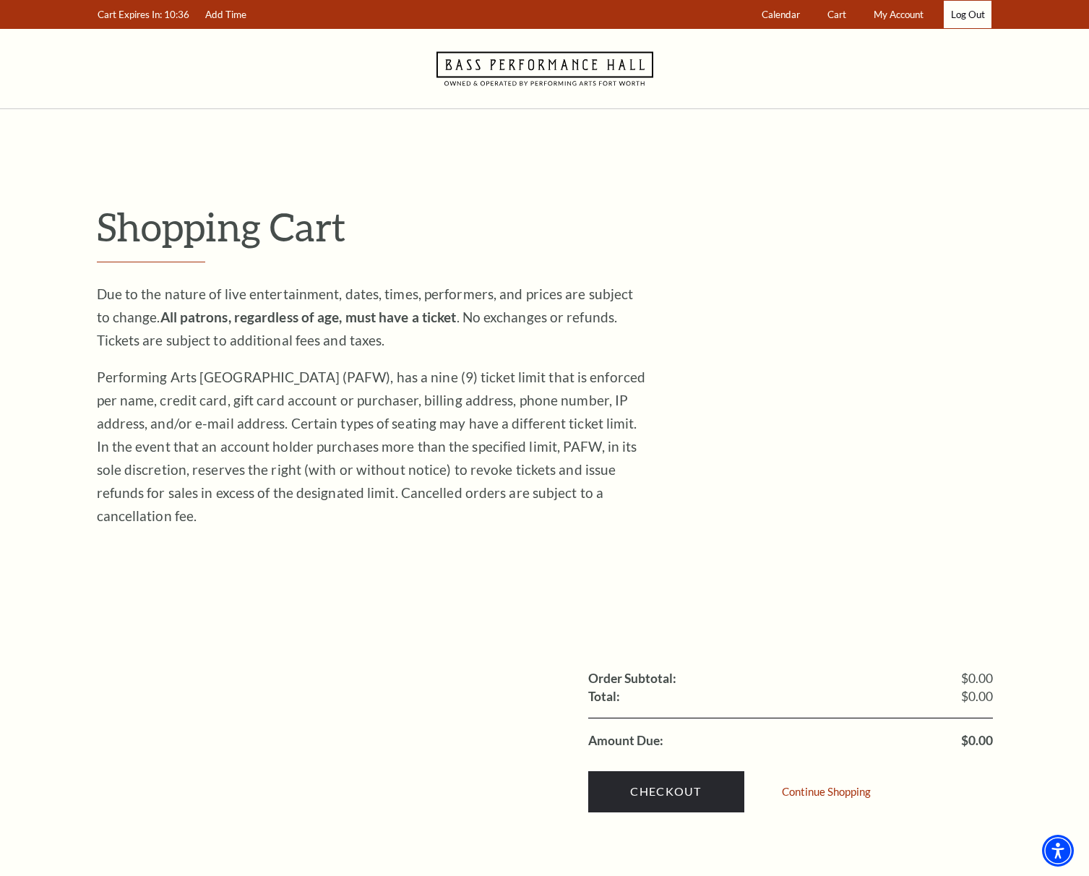
click at [972, 14] on link "Log Out" at bounding box center [967, 15] width 48 height 28
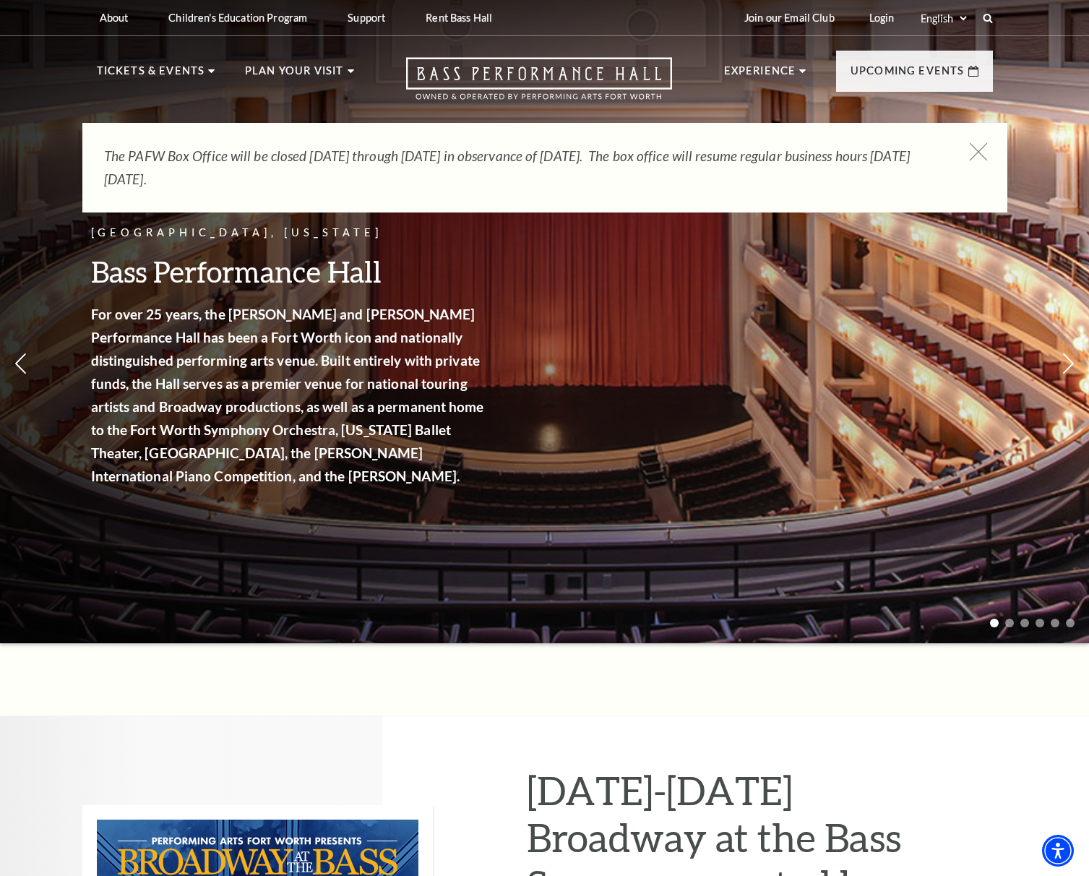
click at [984, 153] on icon at bounding box center [978, 152] width 18 height 18
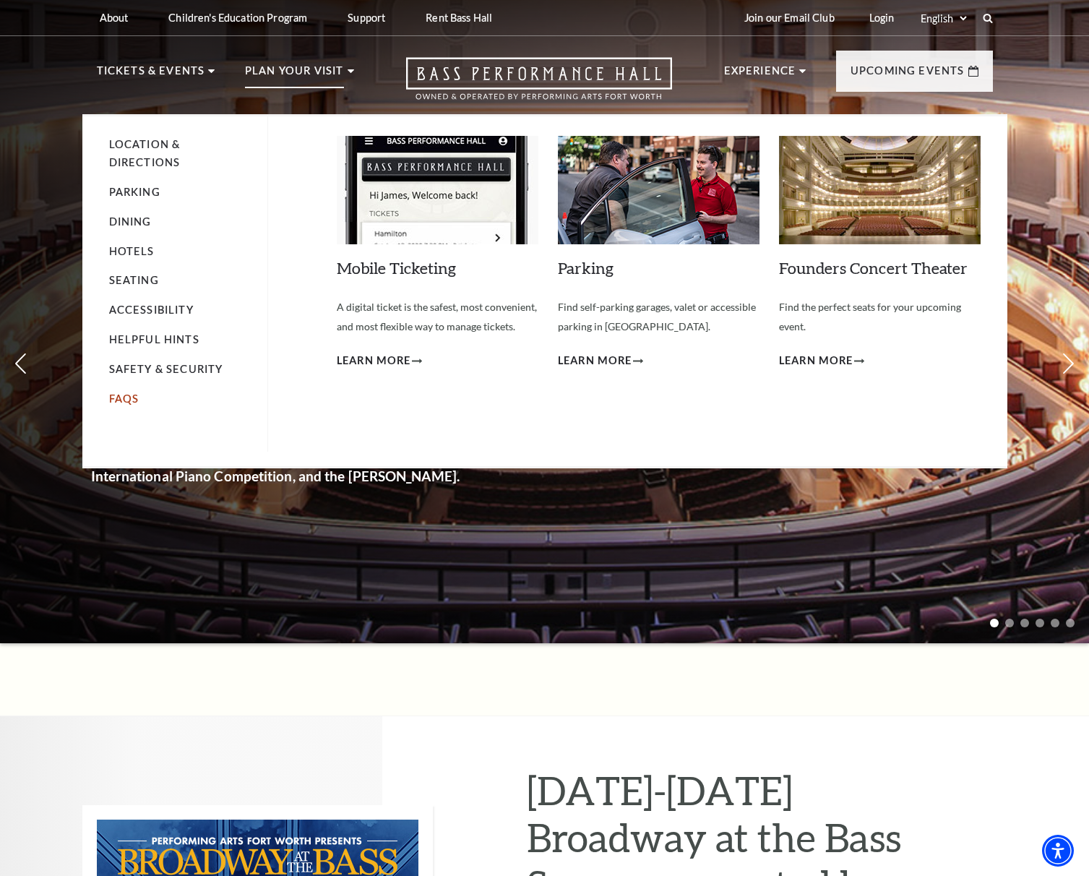
click at [131, 397] on link "FAQs" at bounding box center [124, 398] width 30 height 12
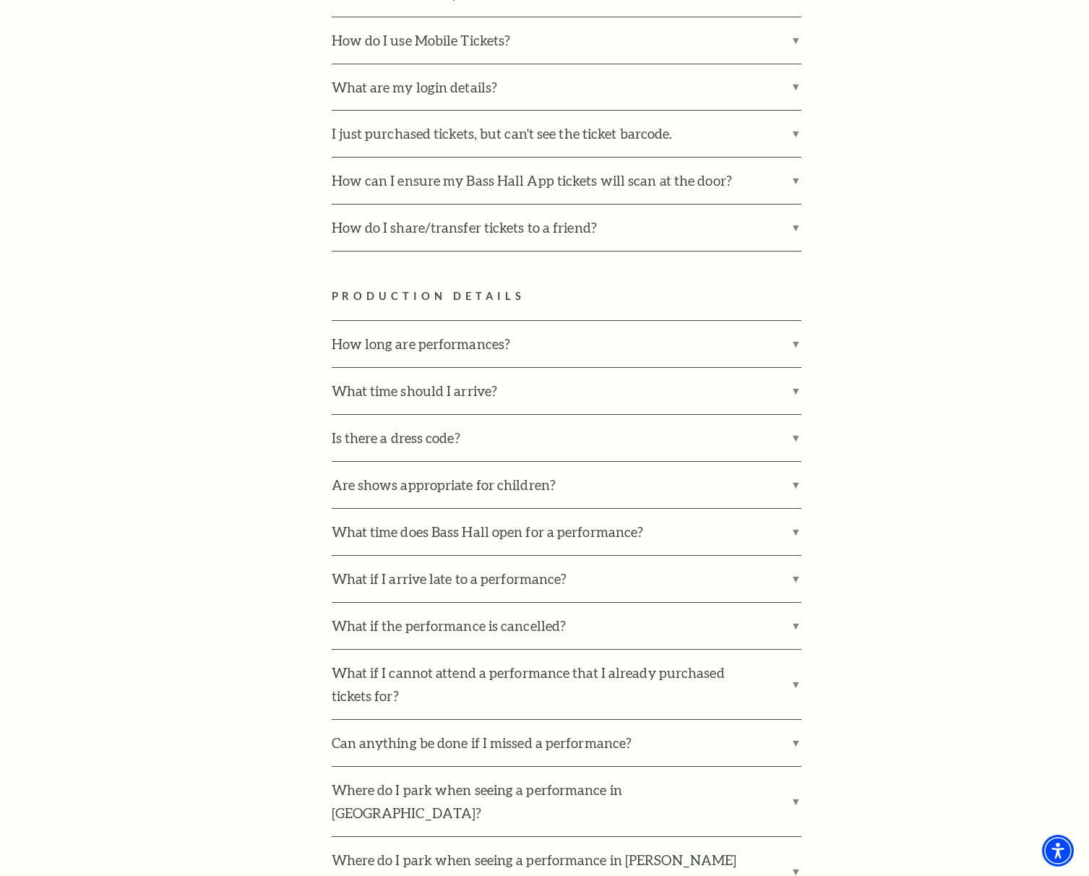
scroll to position [1517, 0]
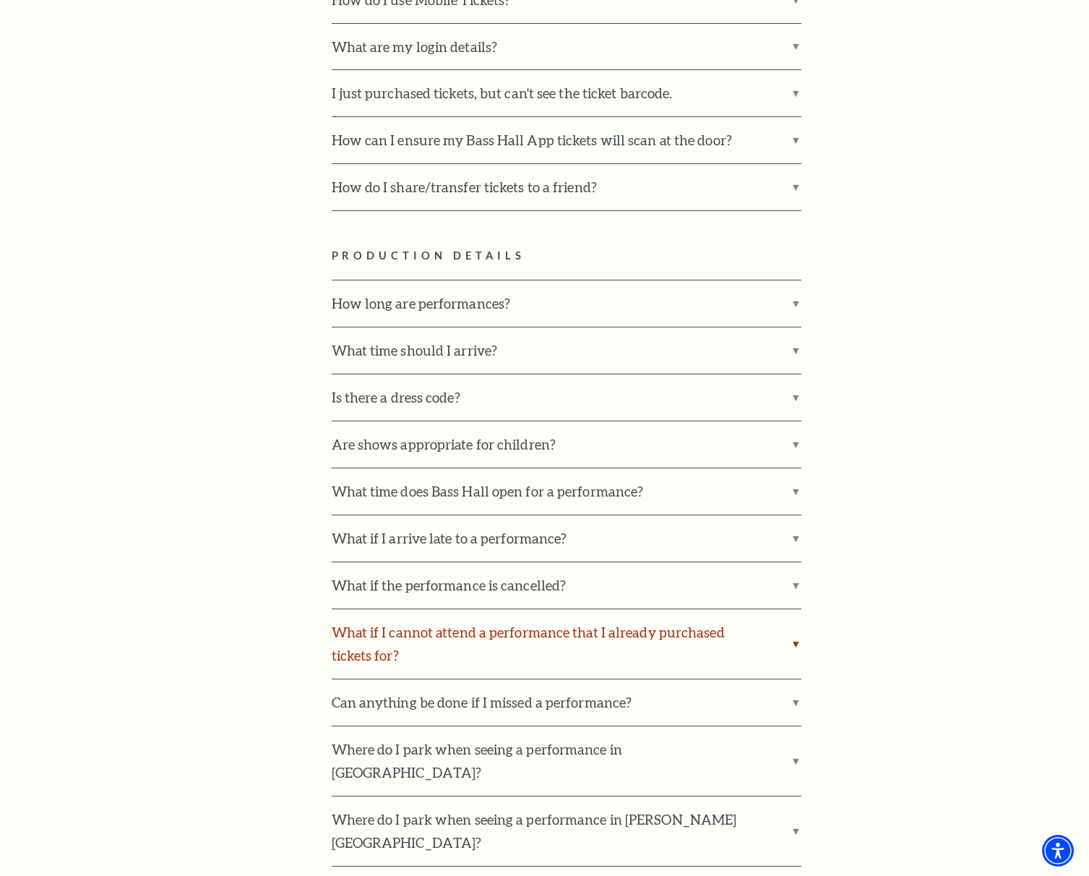
click at [379, 609] on label "What if I cannot attend a performance that I already purchased tickets for?" at bounding box center [567, 643] width 470 height 69
click at [0, 0] on input "What if I cannot attend a performance that I already purchased tickets for?" at bounding box center [0, 0] width 0 height 0
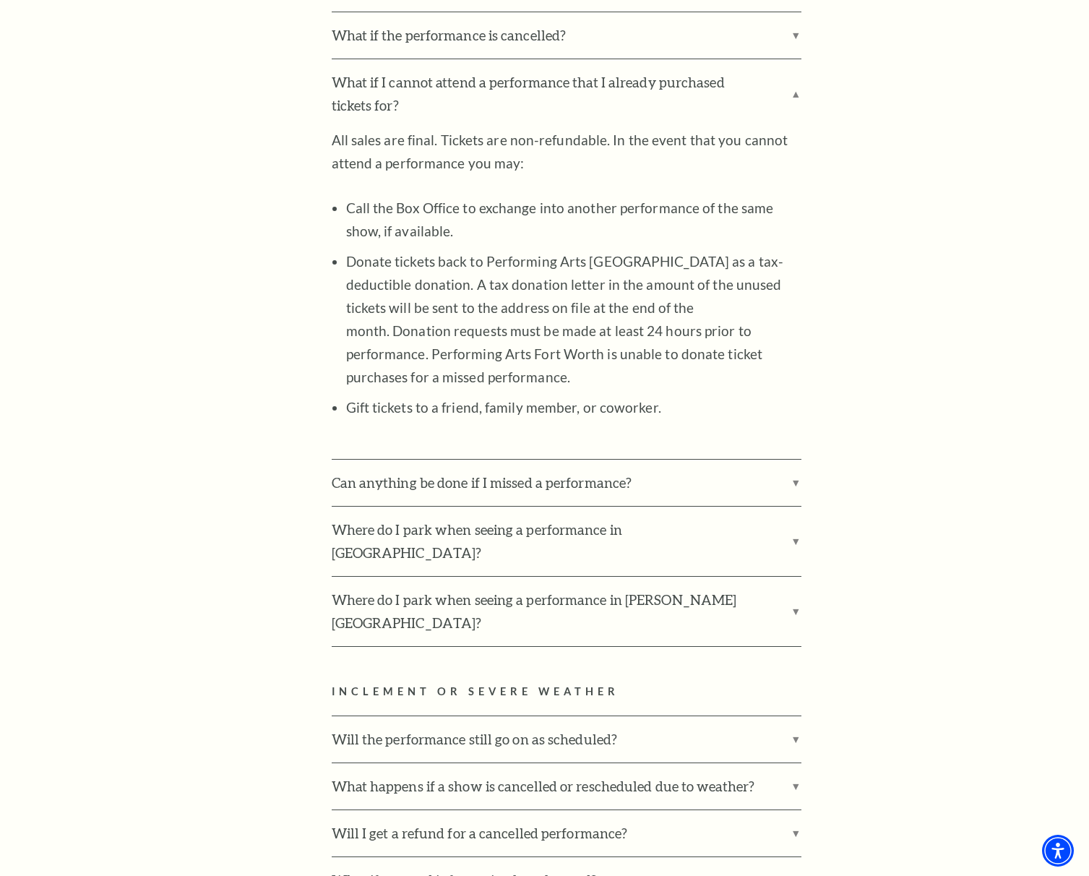
scroll to position [2095, 0]
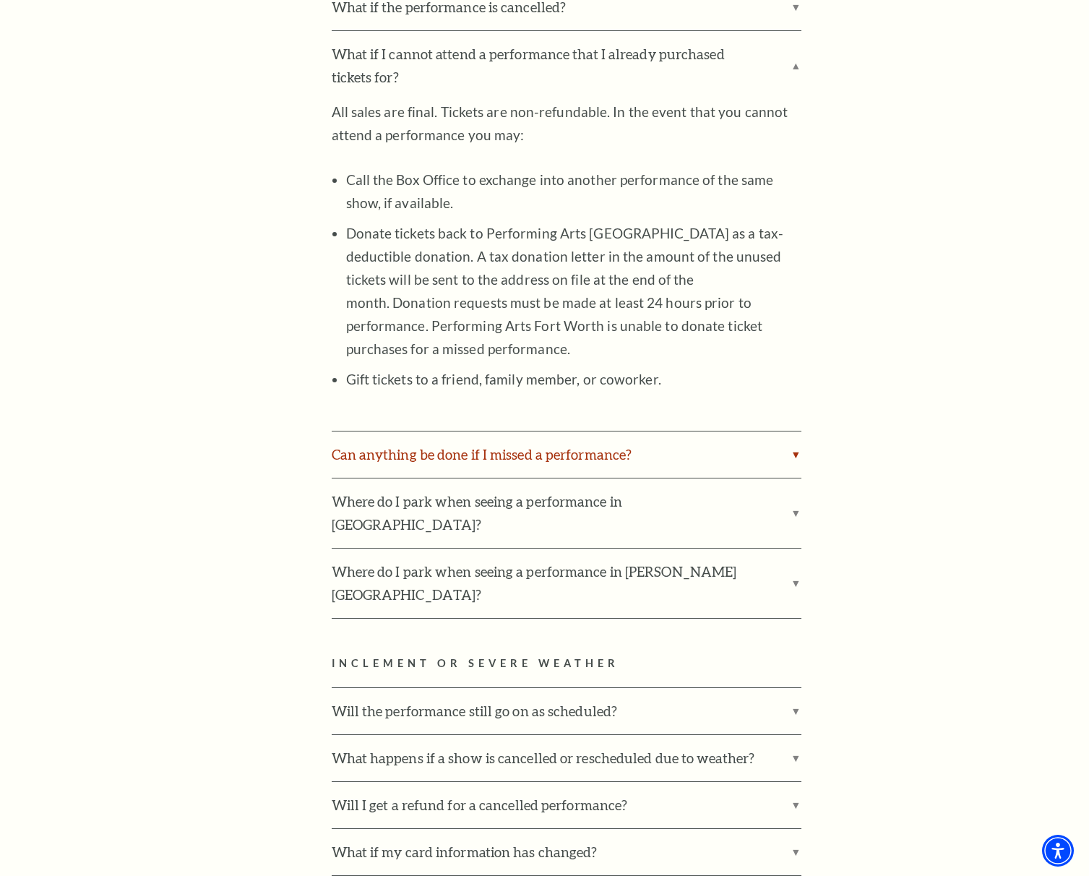
click at [559, 431] on label "Can anything be done if I missed a performance?" at bounding box center [567, 454] width 470 height 46
click at [0, 0] on input "Can anything be done if I missed a performance?" at bounding box center [0, 0] width 0 height 0
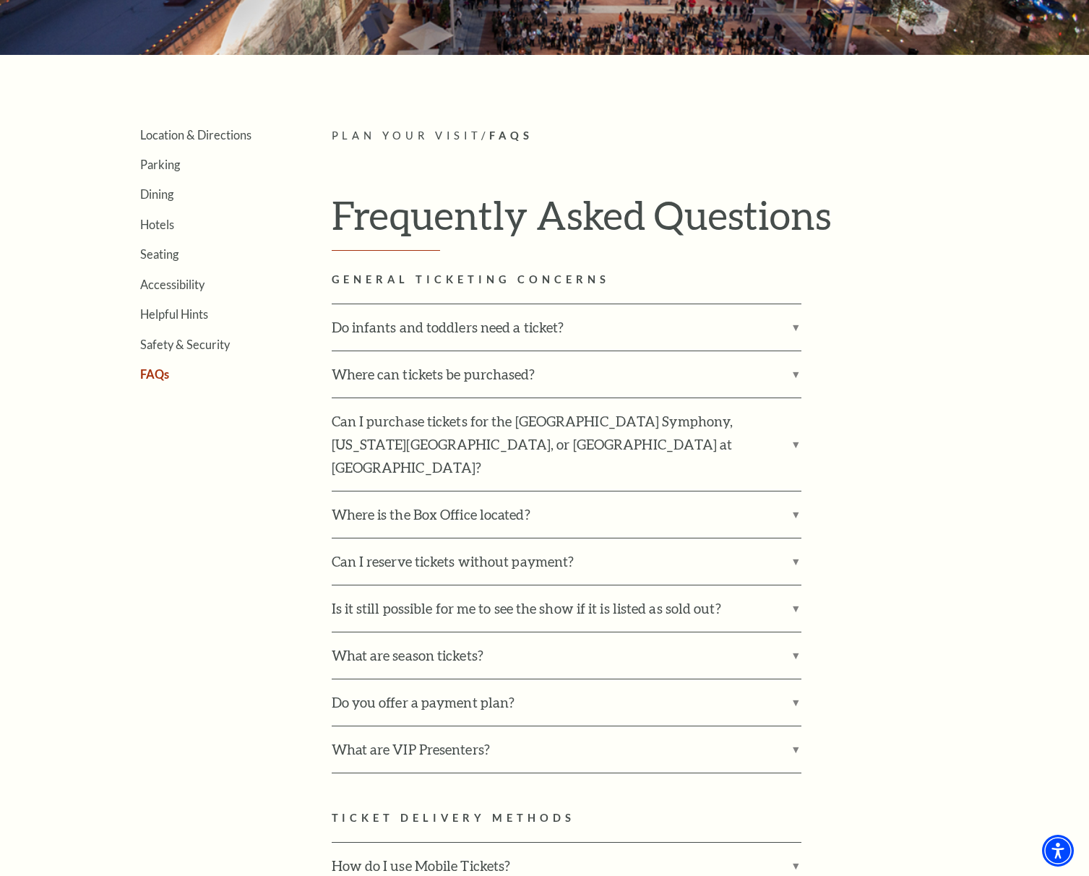
scroll to position [0, 0]
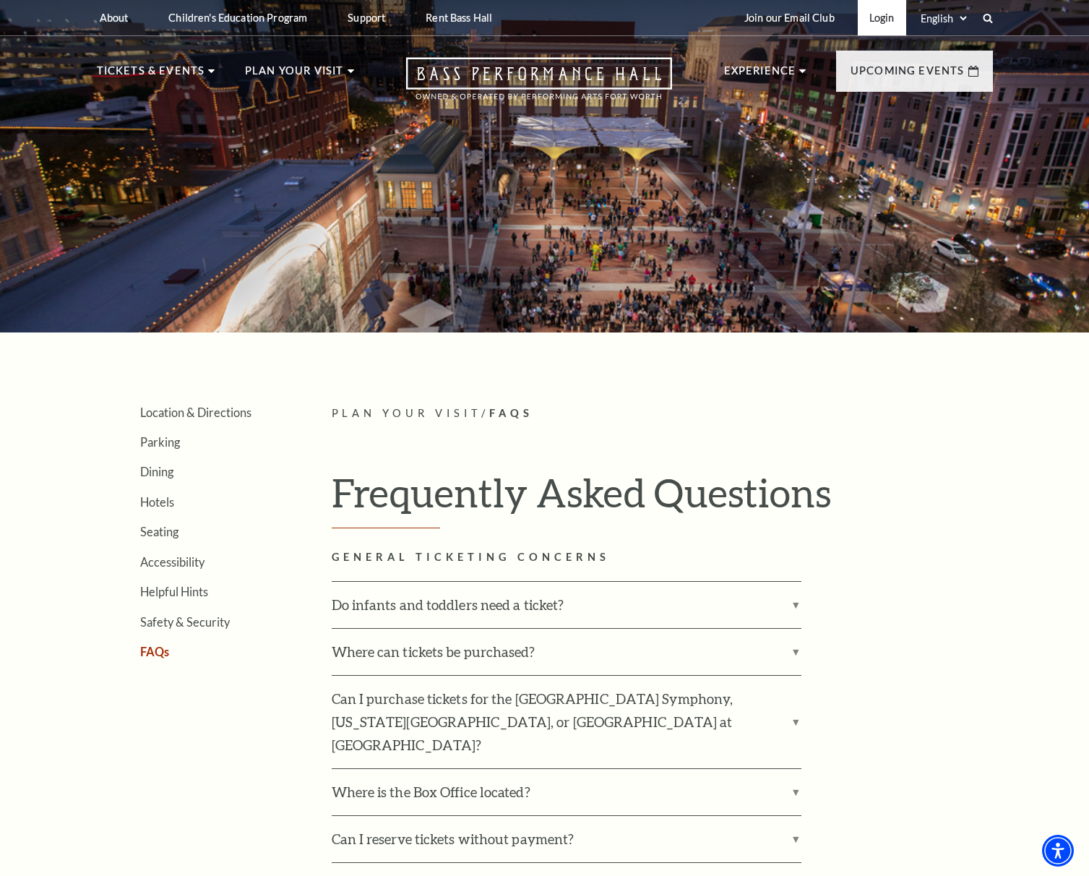
click at [890, 17] on link "Login" at bounding box center [881, 17] width 48 height 35
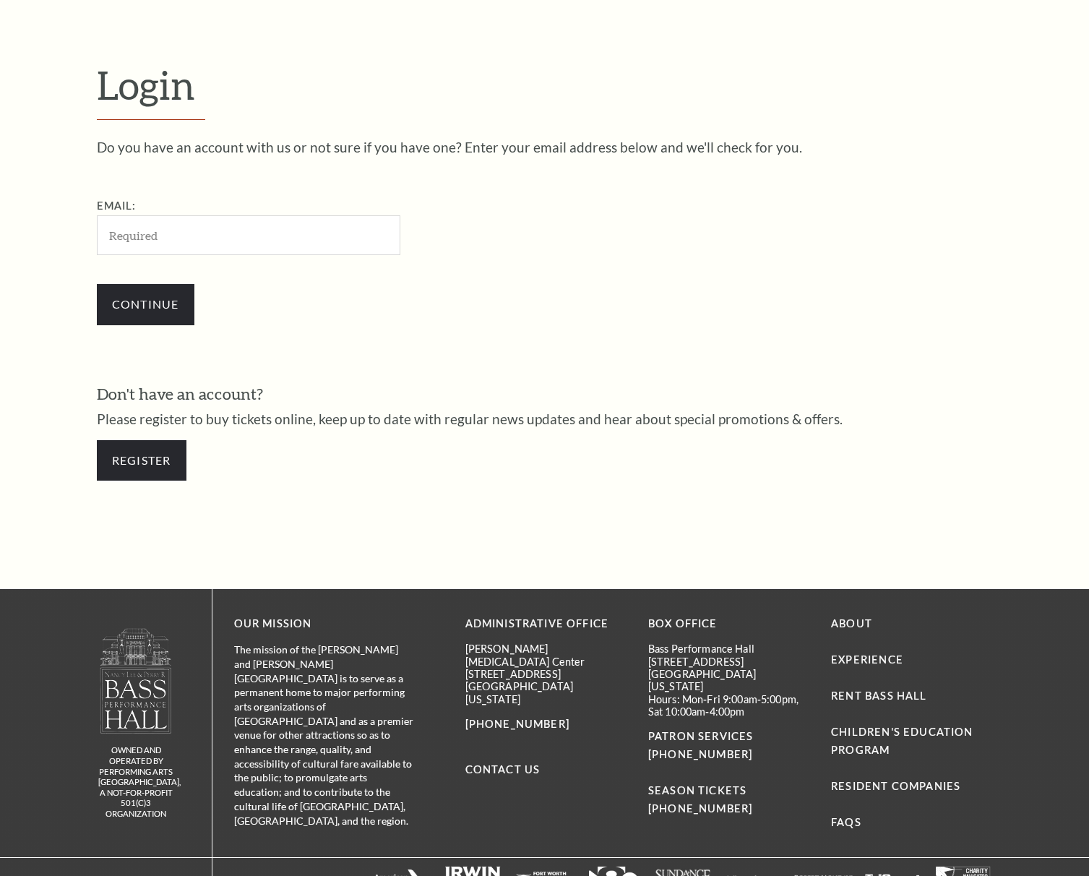
scroll to position [426, 0]
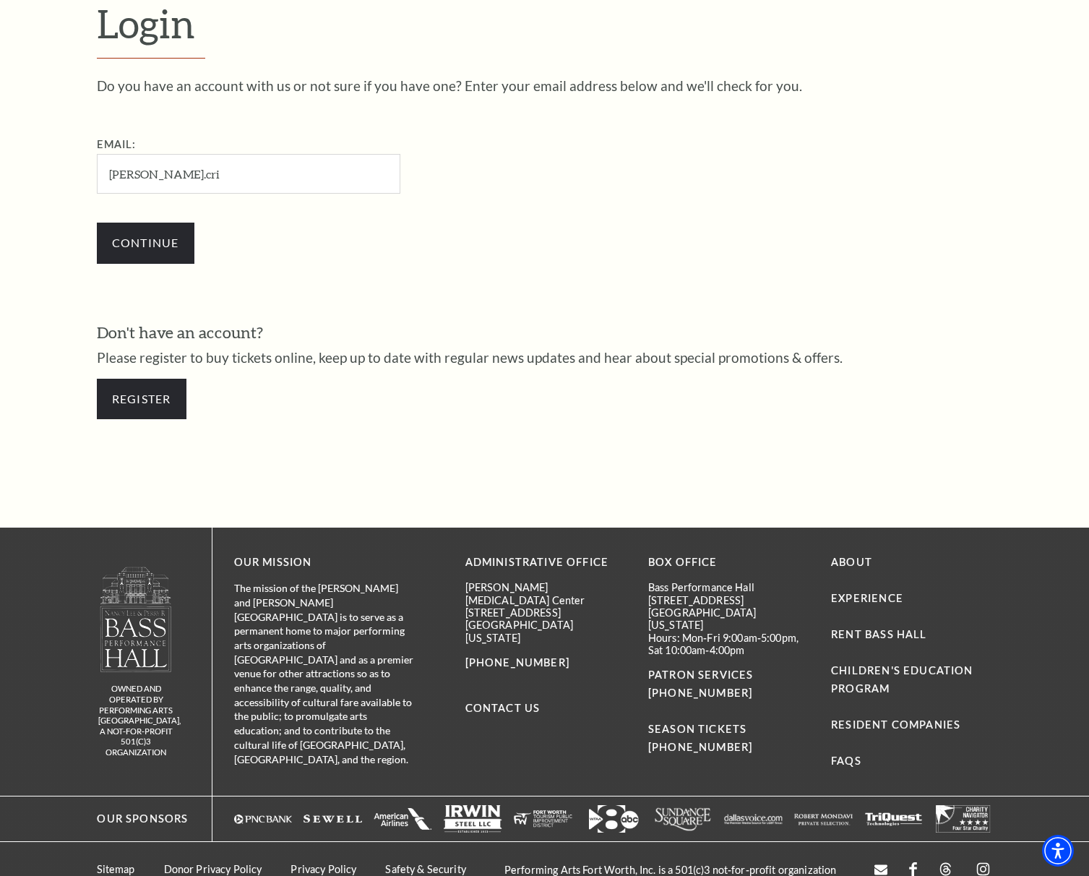
type input "[PERSON_NAME][EMAIL_ADDRESS][DOMAIN_NAME]"
click at [142, 251] on input "Continue" at bounding box center [146, 242] width 98 height 40
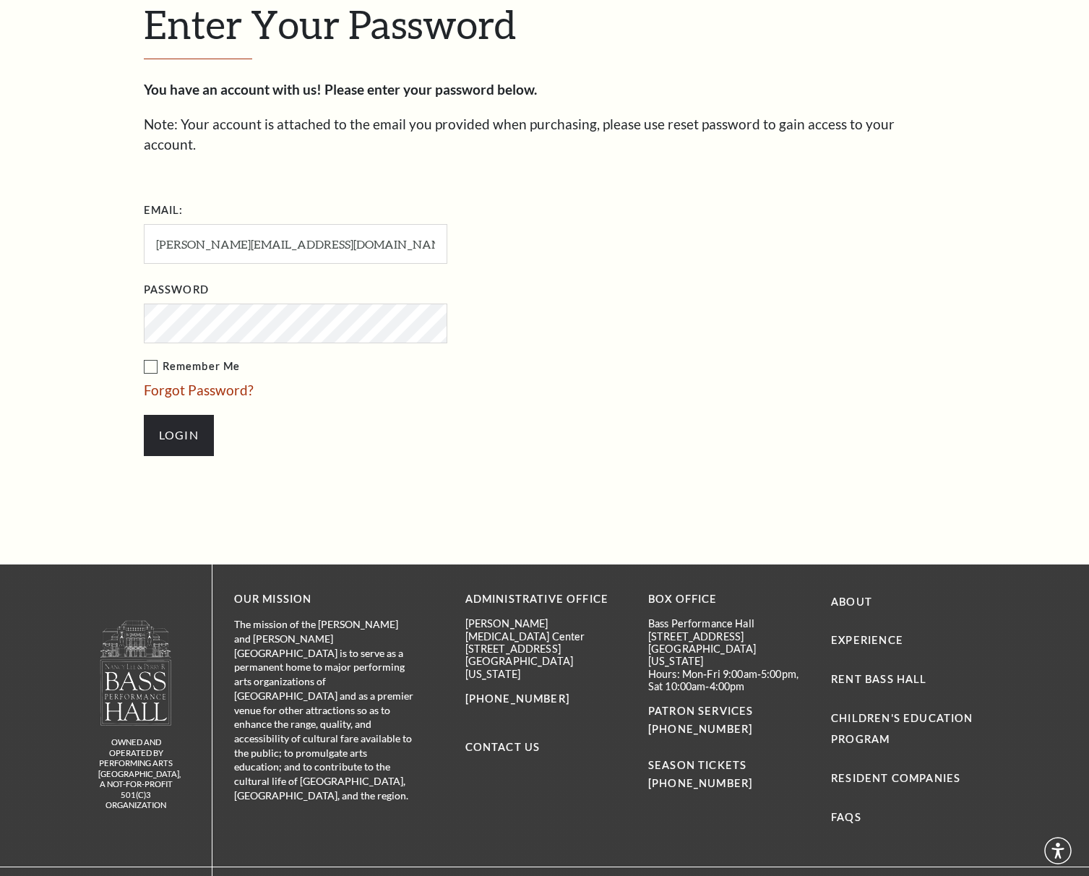
scroll to position [440, 0]
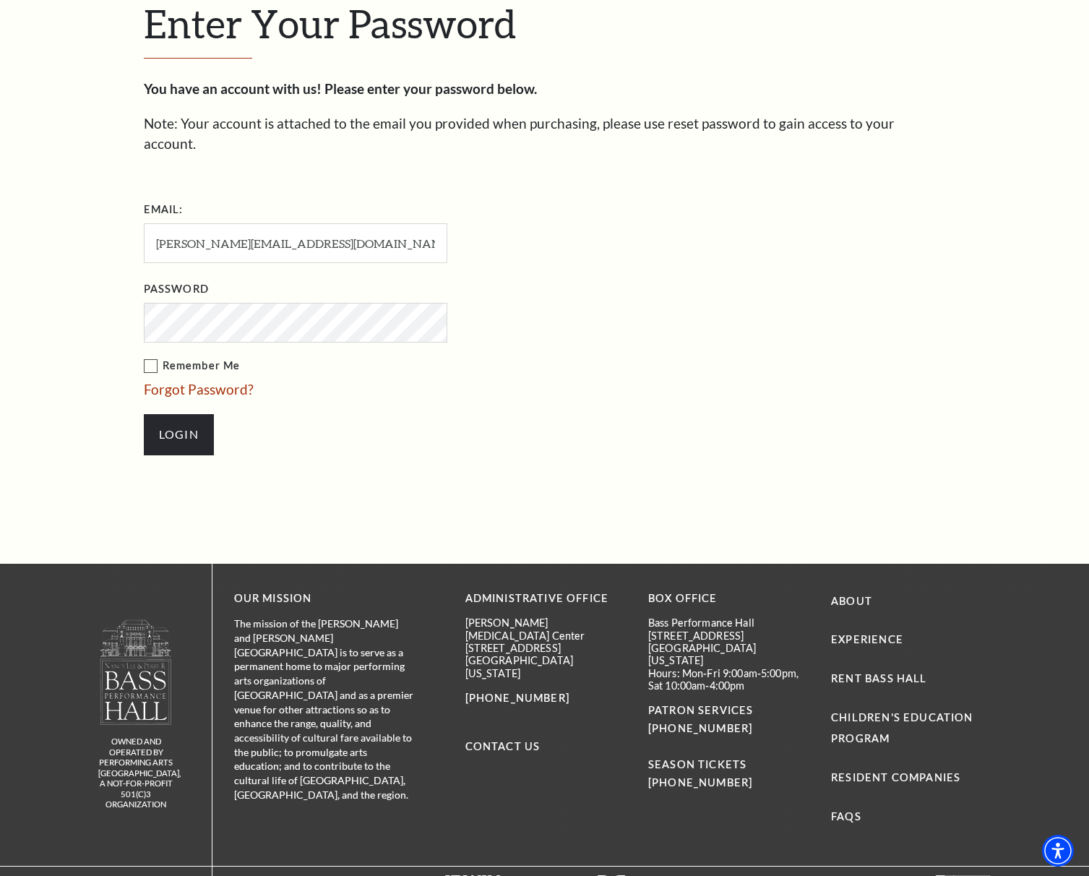
click at [144, 414] on input "Login" at bounding box center [179, 434] width 70 height 40
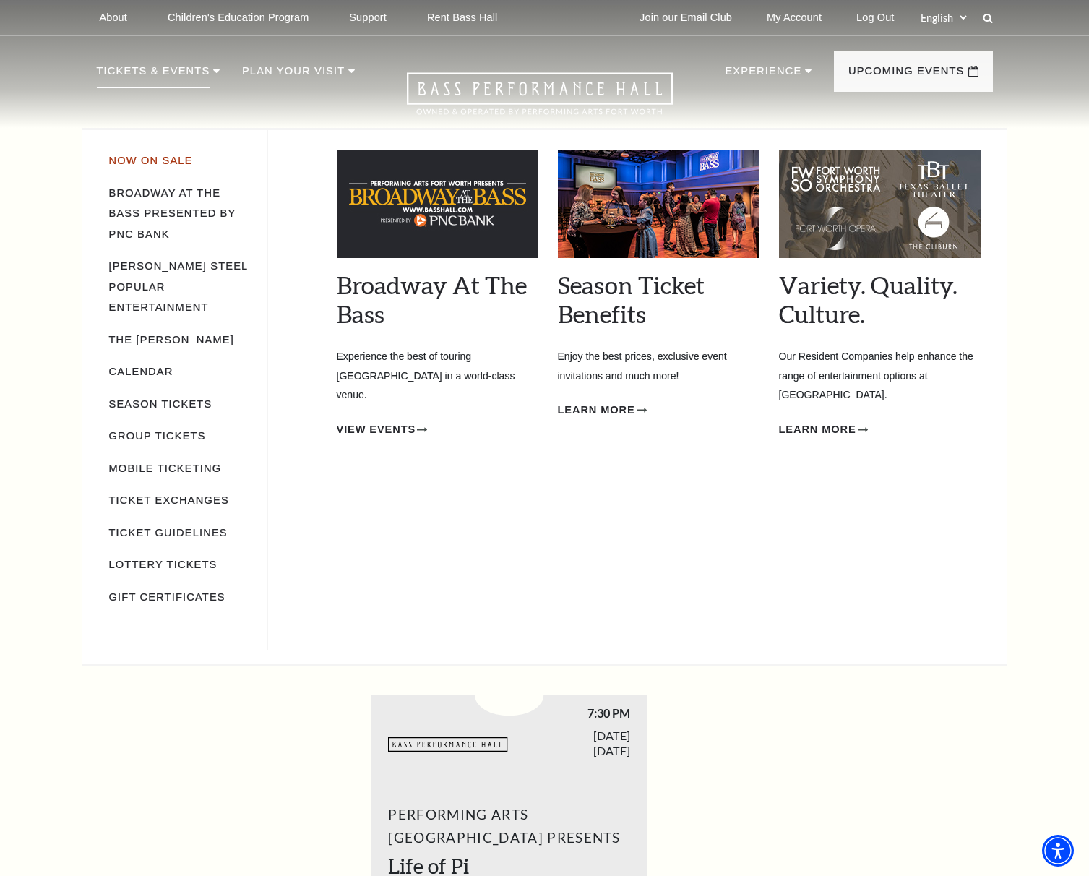
click at [163, 163] on link "Now On Sale" at bounding box center [151, 161] width 84 height 12
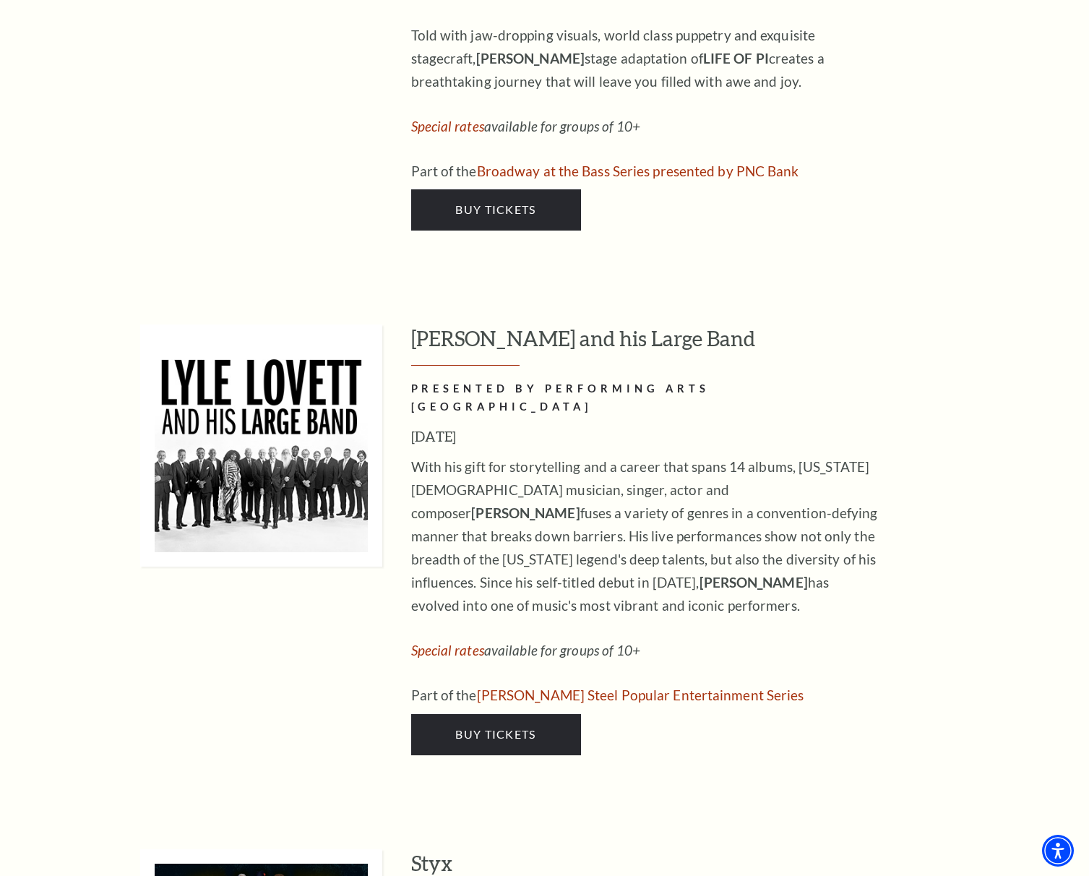
scroll to position [2167, 0]
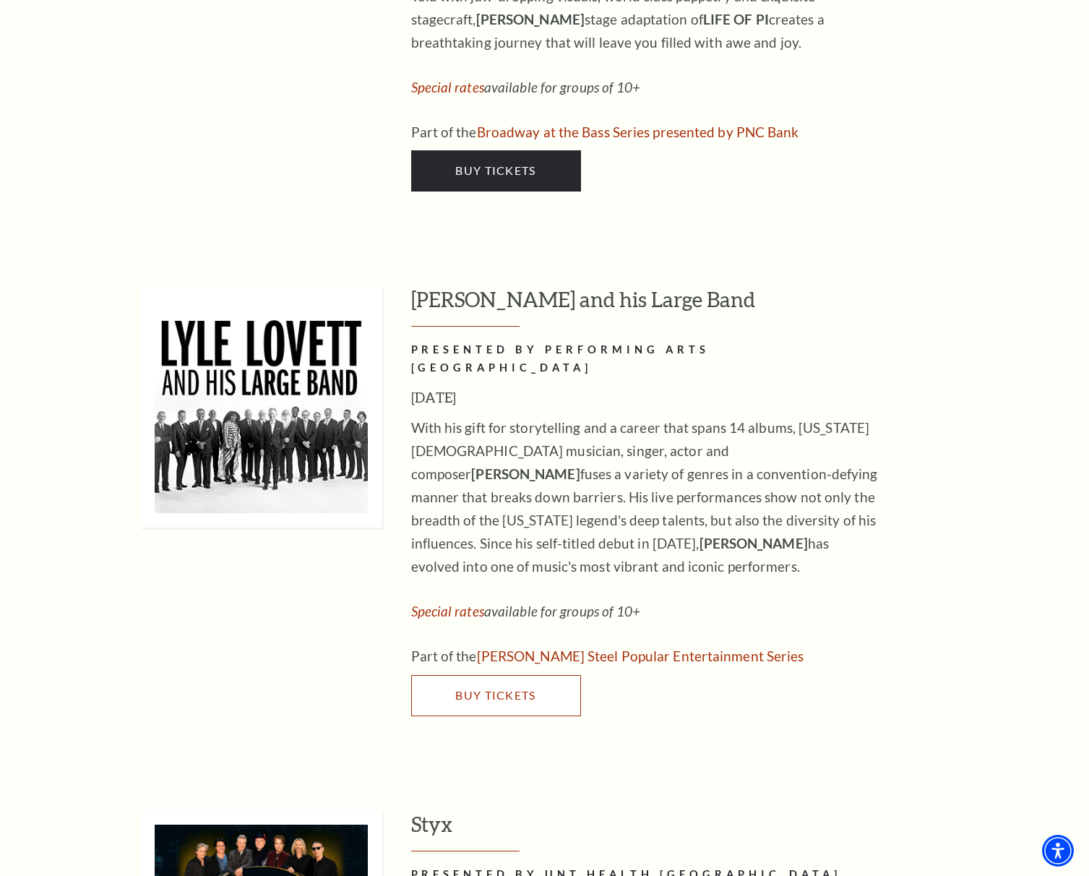
click at [472, 688] on span "Buy Tickets" at bounding box center [495, 695] width 80 height 14
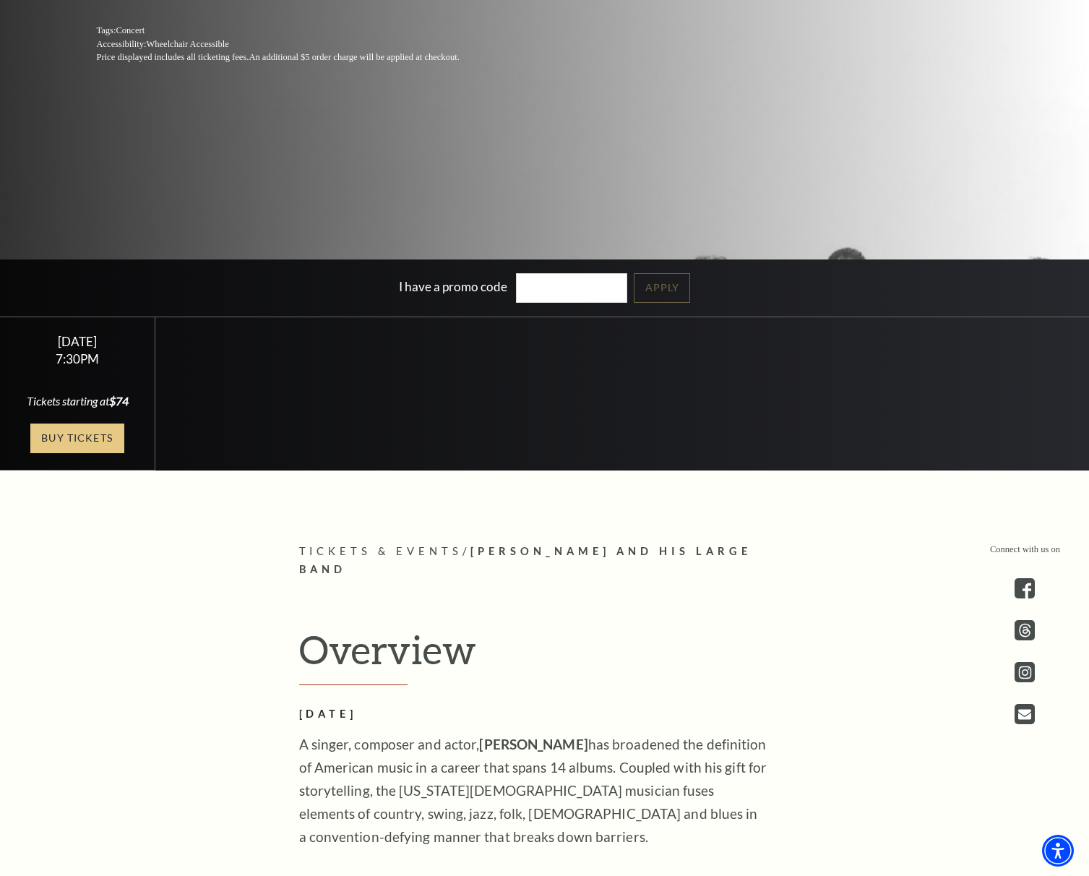
scroll to position [433, 0]
click at [105, 441] on link "Buy Tickets" at bounding box center [77, 438] width 94 height 30
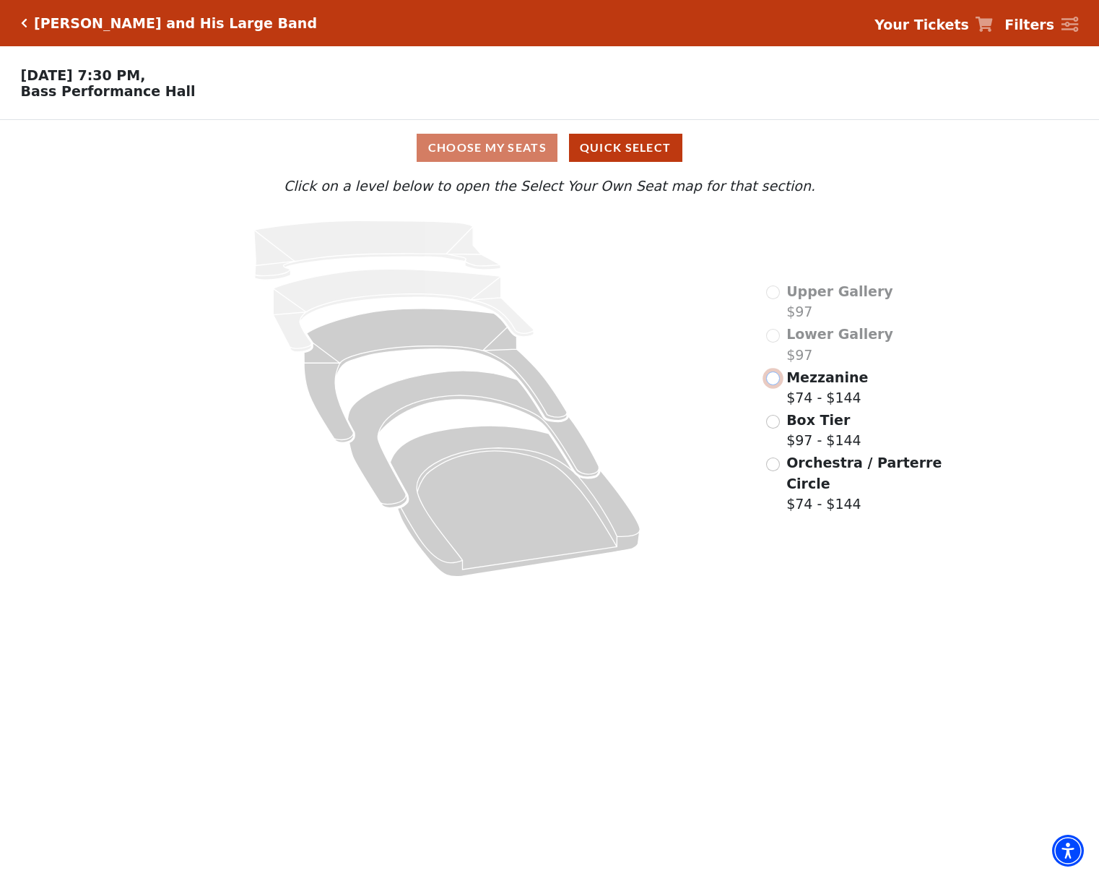
click at [774, 385] on input "Mezzanine$74 - $144\a" at bounding box center [773, 378] width 14 height 14
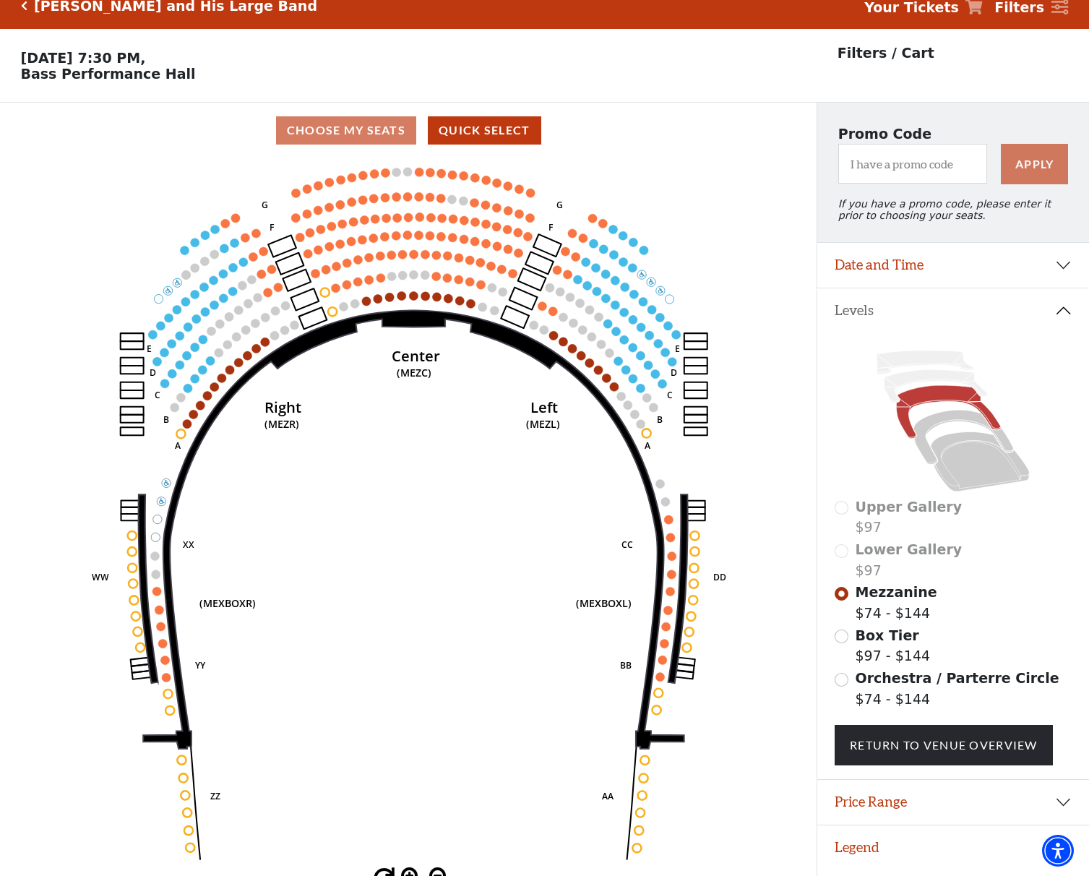
scroll to position [35, 0]
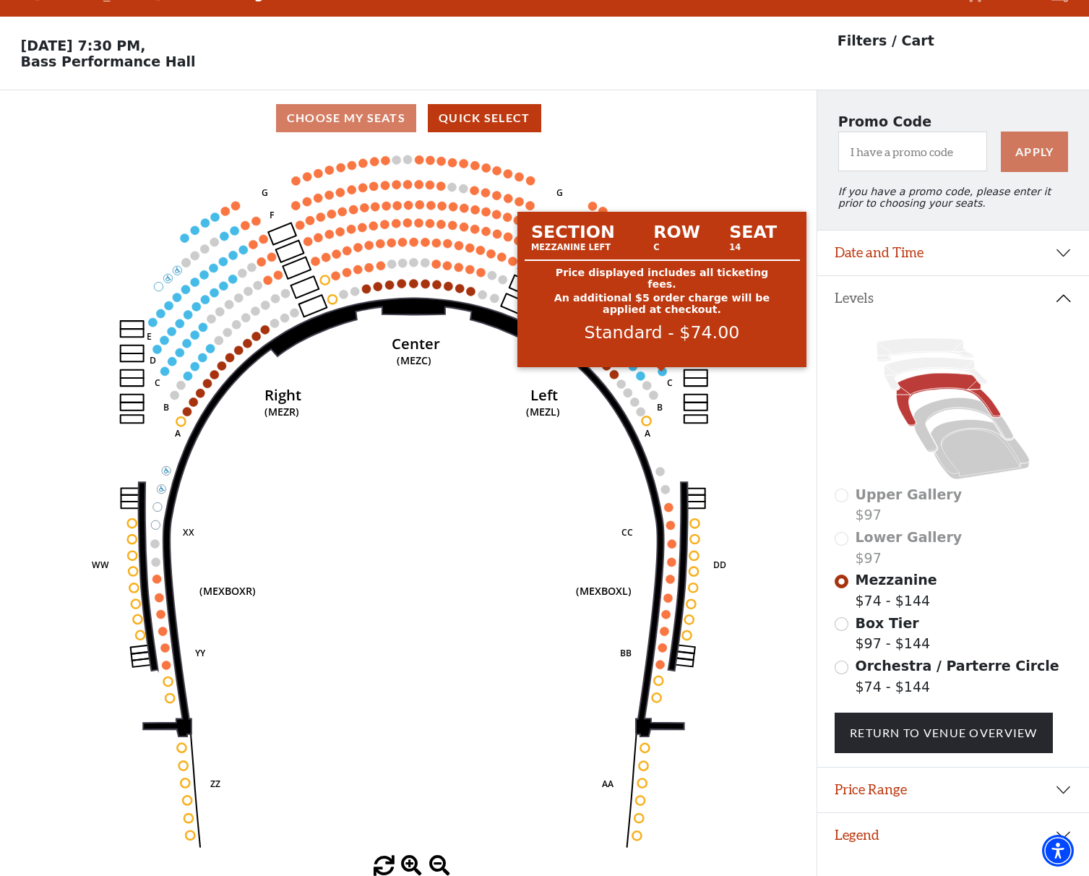
click at [662, 373] on circle at bounding box center [661, 371] width 9 height 9
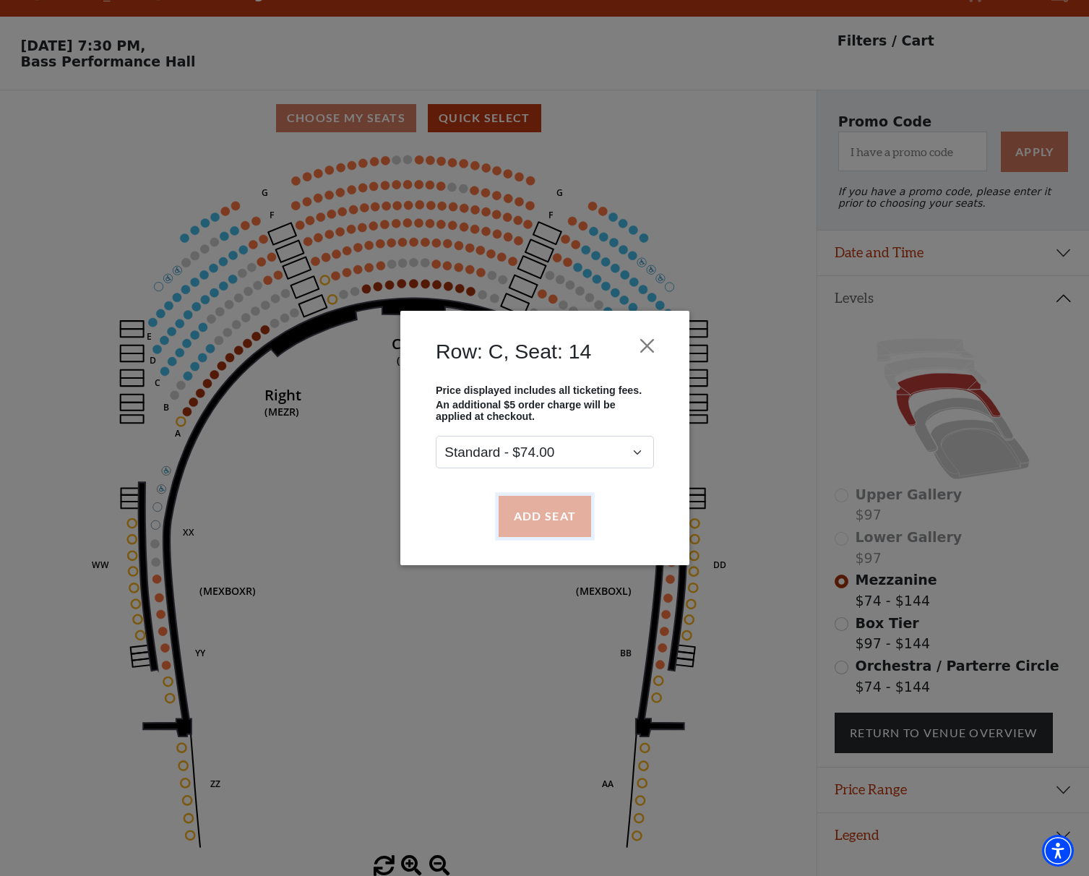
click at [566, 517] on button "Add Seat" at bounding box center [544, 516] width 92 height 40
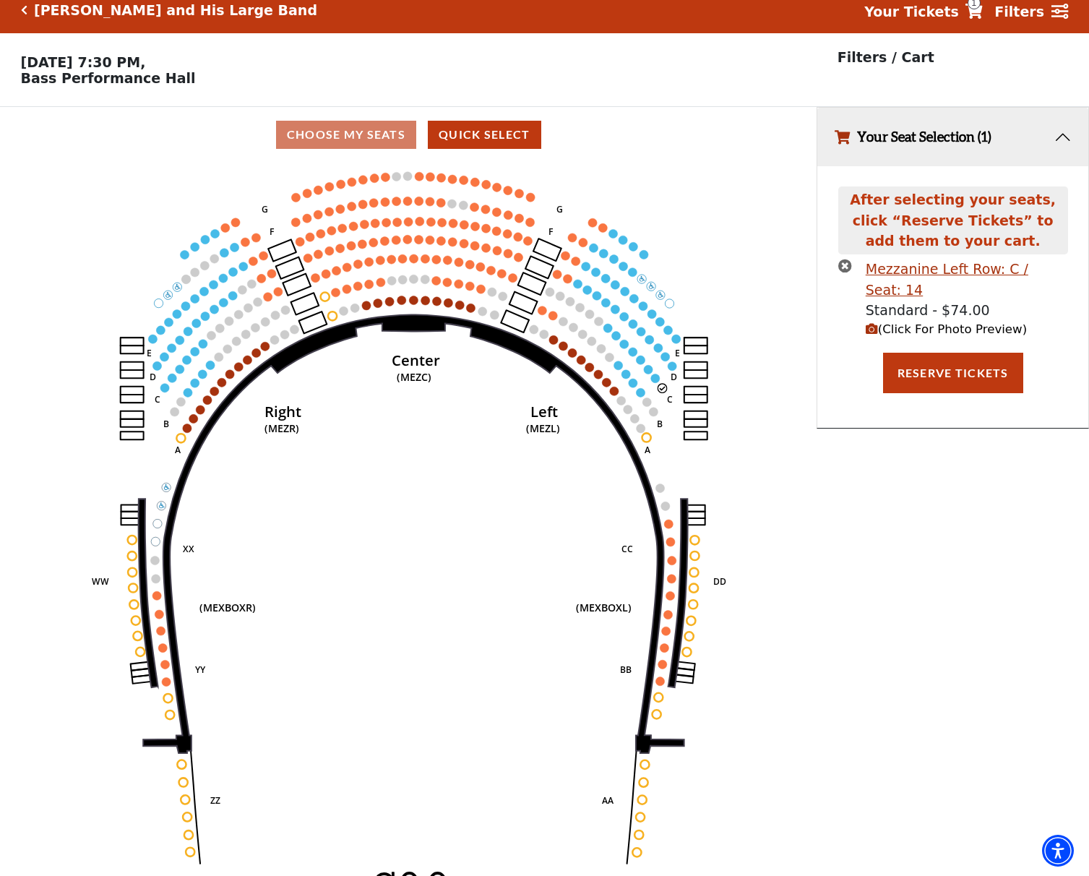
scroll to position [0, 0]
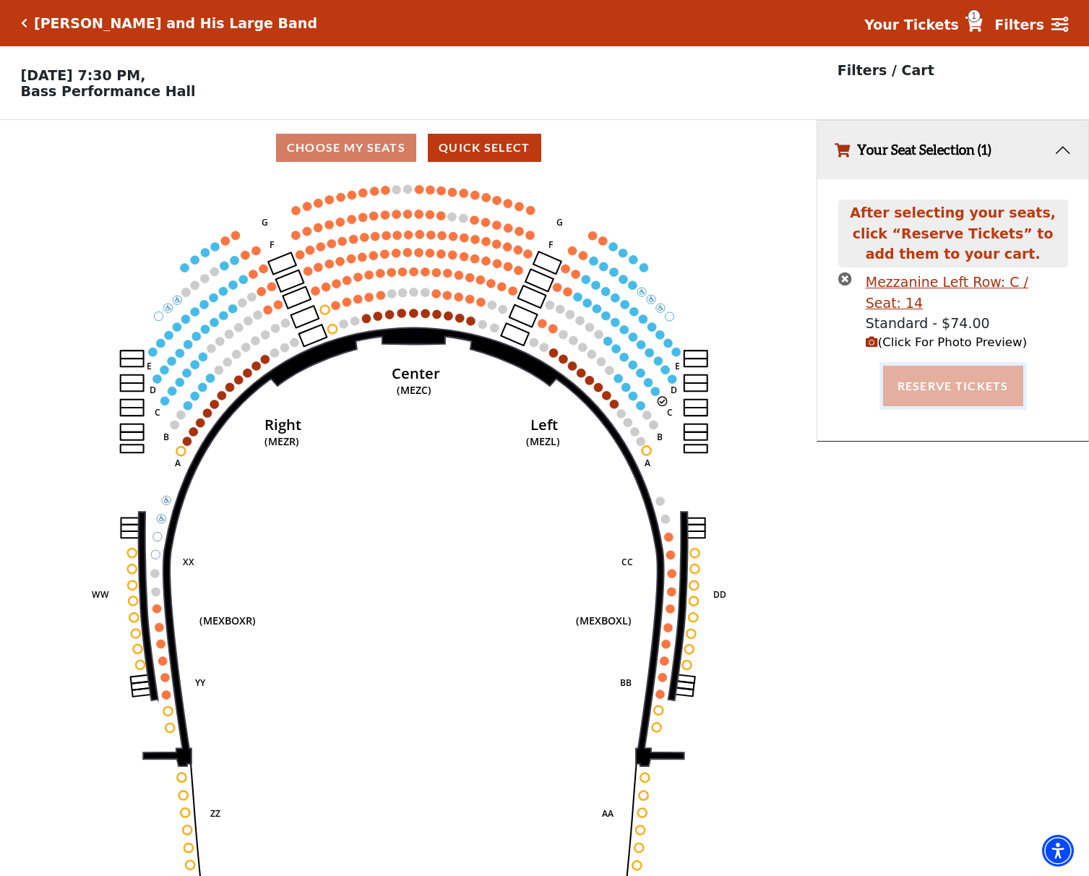
click at [990, 381] on button "Reserve Tickets" at bounding box center [953, 386] width 140 height 40
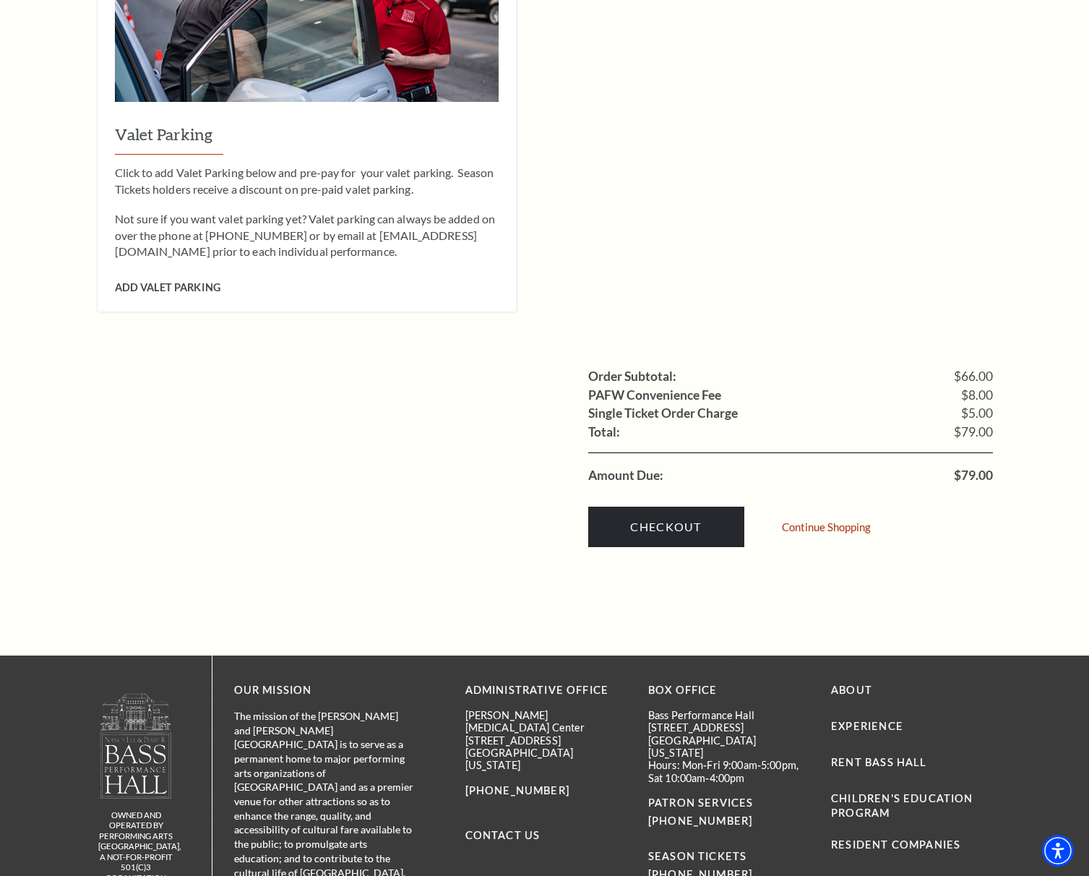
scroll to position [1156, 0]
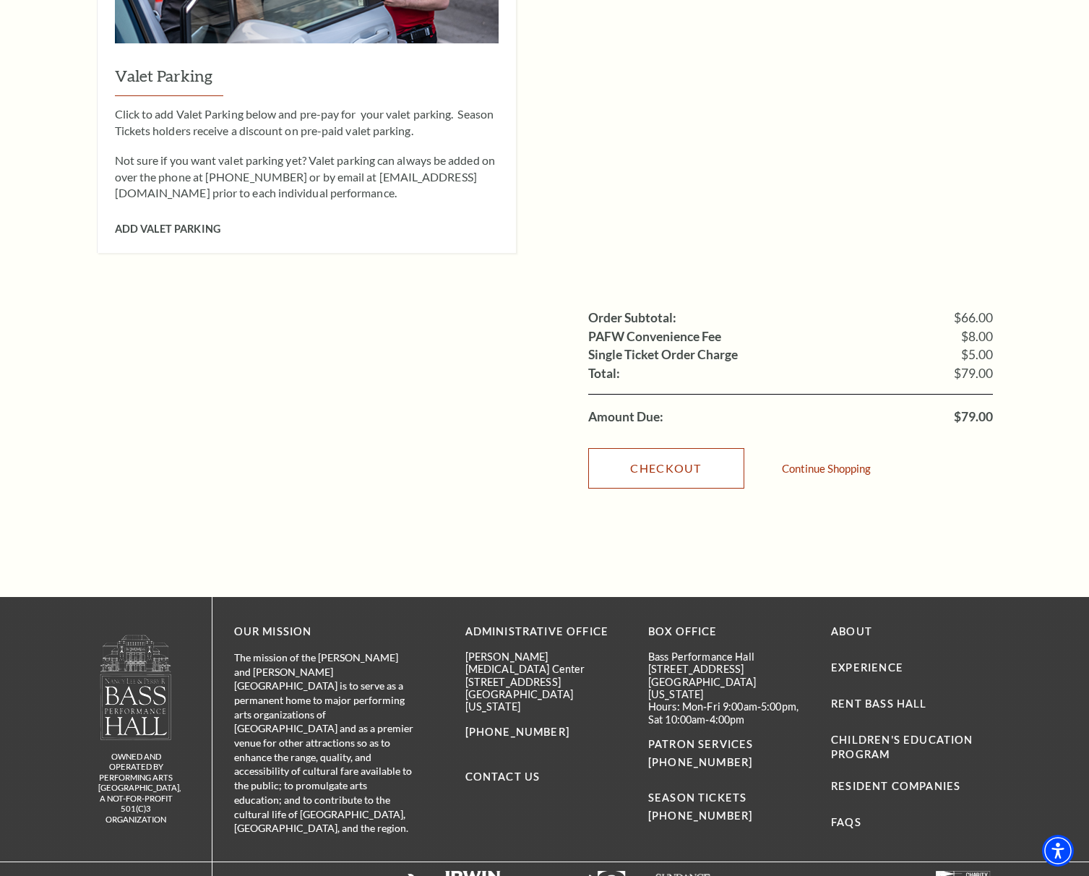
click at [675, 448] on link "Checkout" at bounding box center [666, 468] width 156 height 40
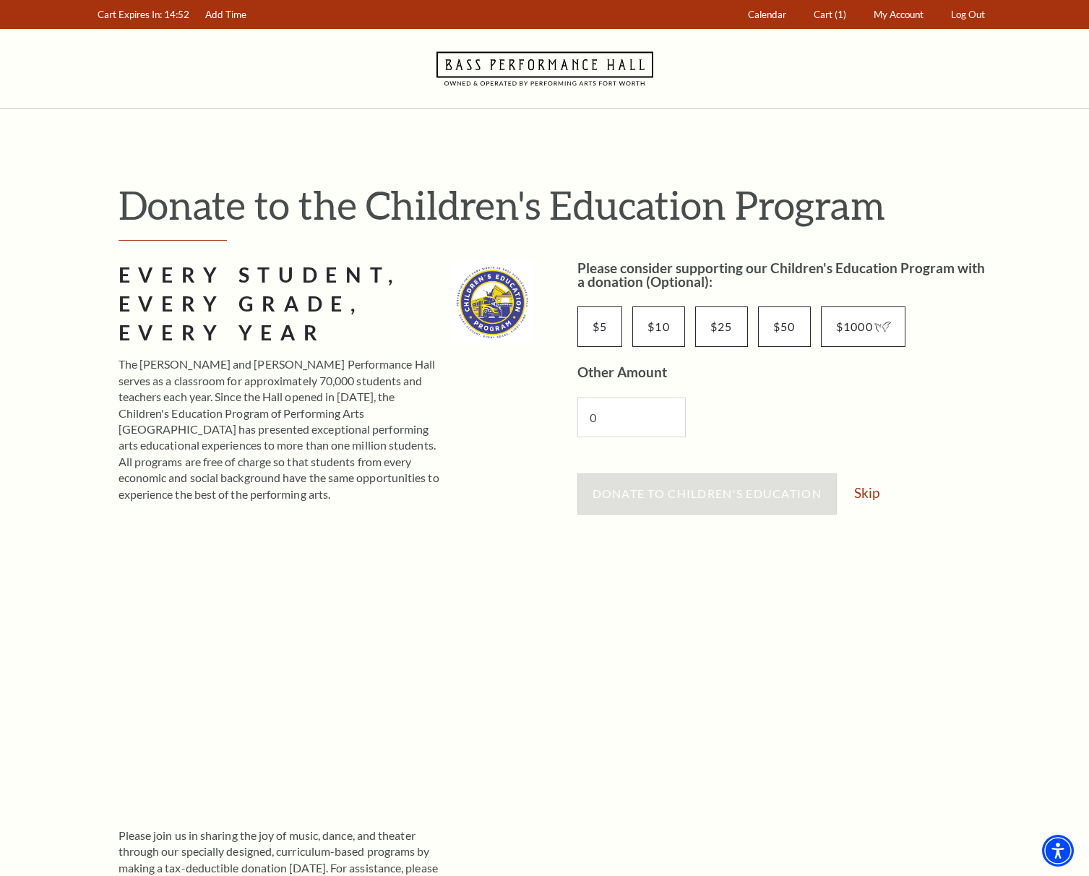
click at [872, 501] on div "Donate to Children's Education Skip" at bounding box center [784, 500] width 415 height 55
click at [872, 496] on link "Skip" at bounding box center [866, 492] width 25 height 14
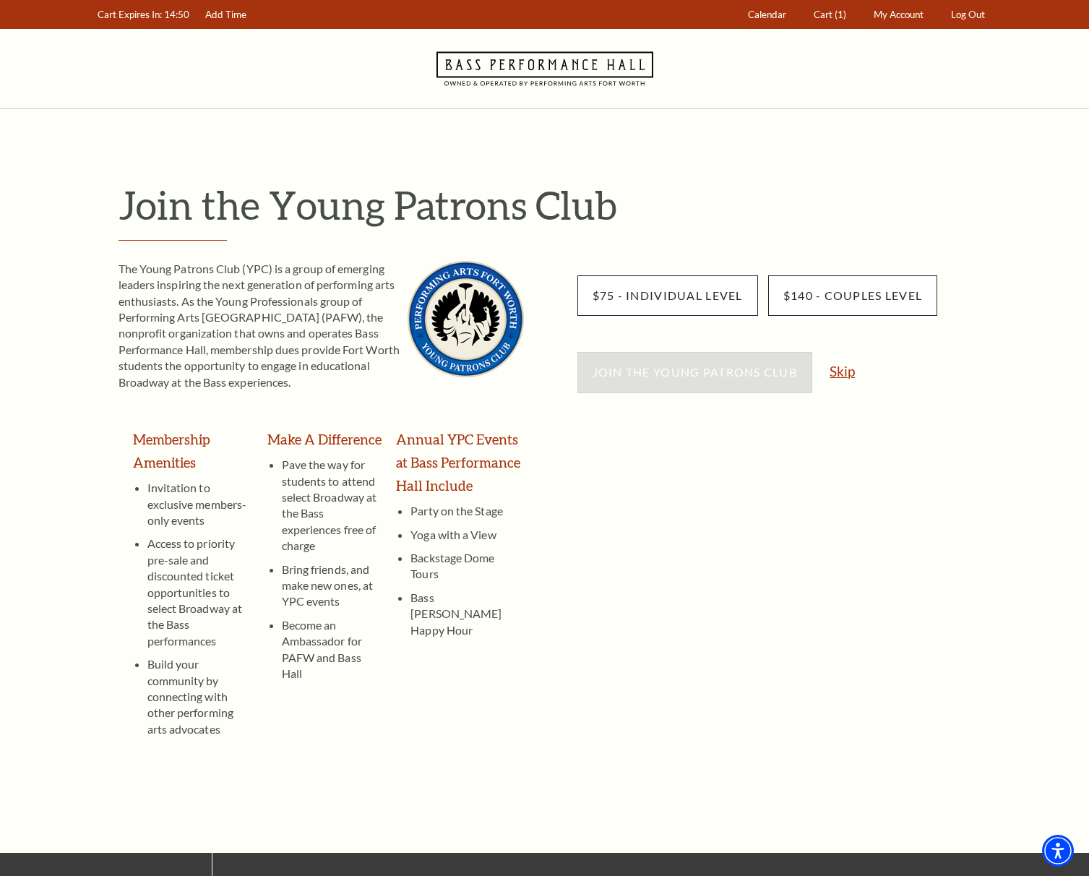
click at [844, 378] on link "Skip" at bounding box center [841, 371] width 25 height 14
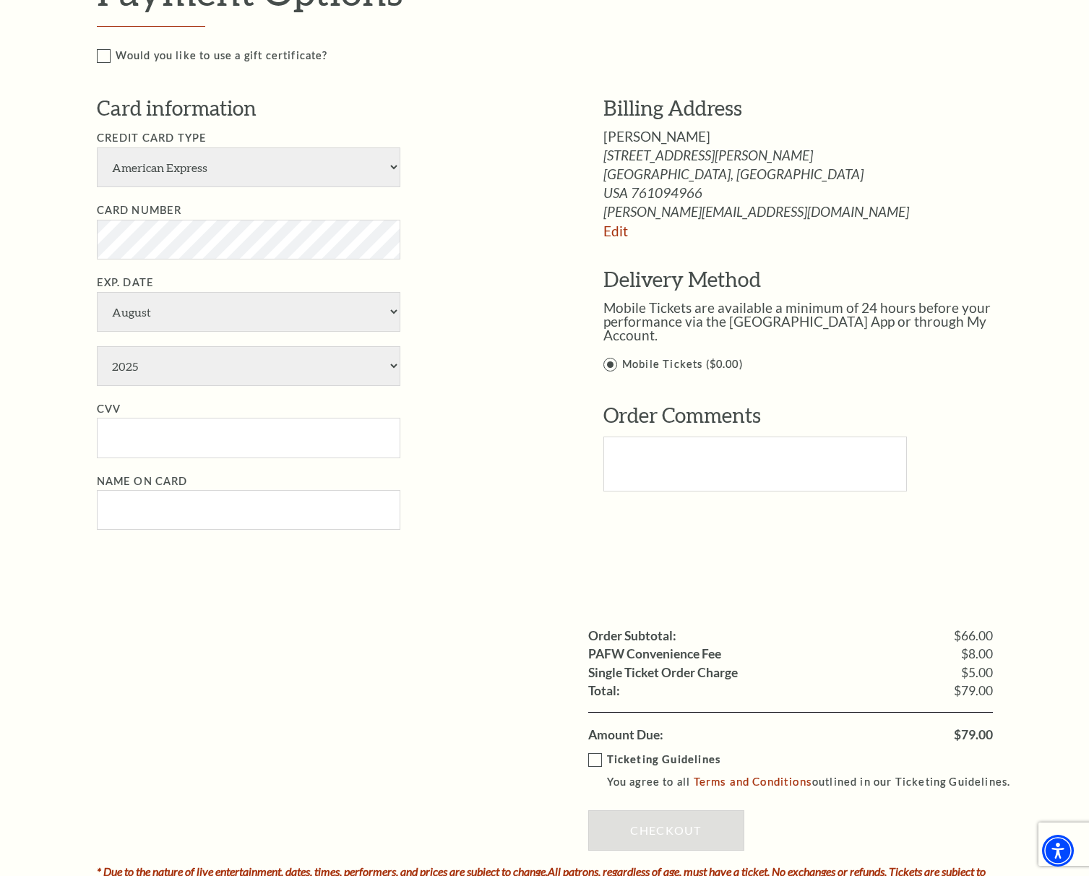
scroll to position [722, 0]
